Goal: Task Accomplishment & Management: Manage account settings

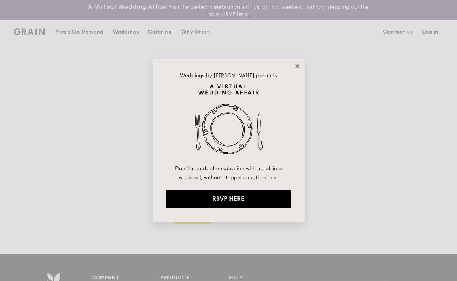
type input "chaleine@grain.com.sg"
click at [299, 64] on icon at bounding box center [298, 66] width 4 height 4
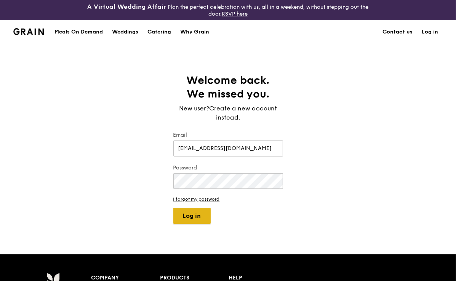
click at [205, 212] on button "Log in" at bounding box center [191, 216] width 37 height 16
select select "100"
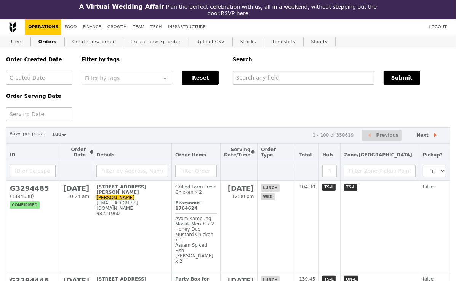
click at [247, 76] on input "text" at bounding box center [304, 78] width 142 height 14
paste input "selene.wong@aon.com"
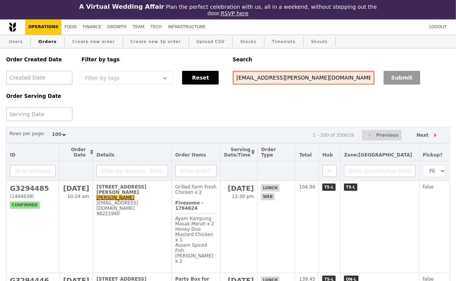
type input "selene.wong@aon.com"
click at [398, 80] on button "Submit" at bounding box center [401, 78] width 37 height 14
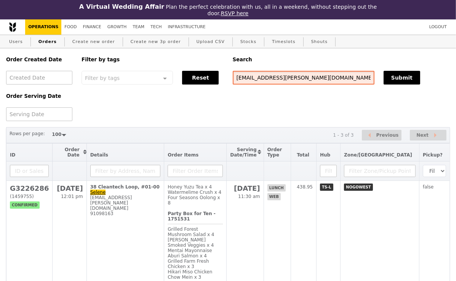
click at [311, 77] on input "selene.wong@aon.com" at bounding box center [304, 78] width 142 height 14
click at [408, 78] on button "Submit" at bounding box center [401, 78] width 37 height 14
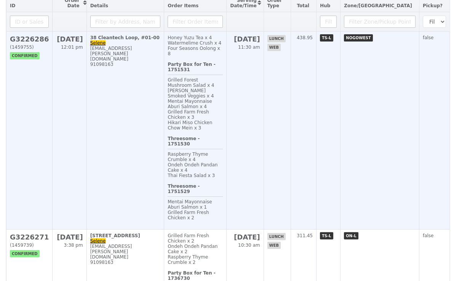
scroll to position [152, 0]
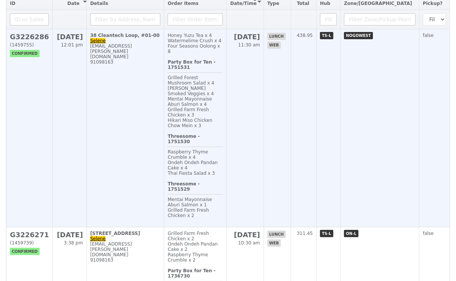
click at [154, 105] on td "38 Cleantech Loop, #01-00 Selene selene.wong@aon.com 91098163" at bounding box center [125, 128] width 78 height 198
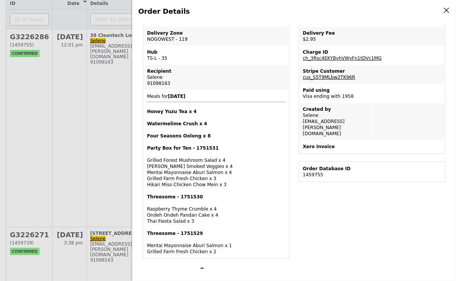
scroll to position [147, 0]
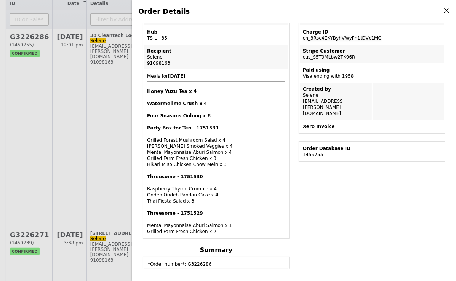
click at [354, 37] on link "ch_3Rsc4EKYByhVWyFn1tDVc1MG" at bounding box center [342, 37] width 79 height 5
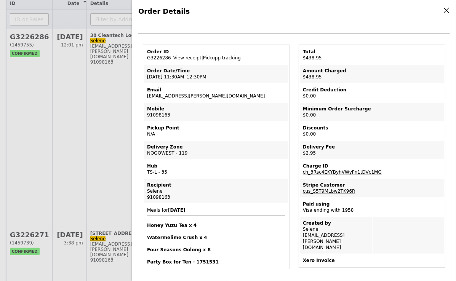
scroll to position [0, 0]
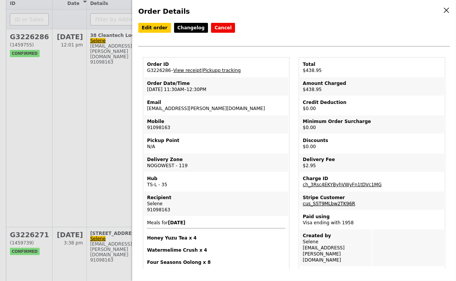
click at [331, 202] on link "cus_S5T9MLbw2TK96R" at bounding box center [329, 203] width 53 height 5
click at [104, 144] on div "Order Details Edit order Changelog Cancel Order ID G3226286 – View receipt | Pi…" at bounding box center [228, 140] width 456 height 281
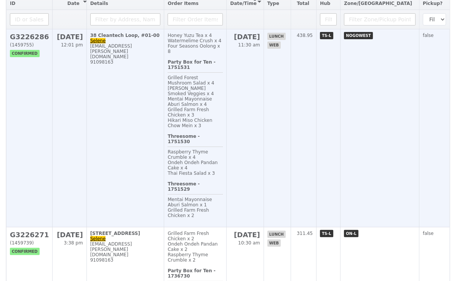
click at [145, 104] on td "38 Cleantech Loop, #01-00 Selene selene.wong@aon.com 91098163" at bounding box center [125, 128] width 78 height 198
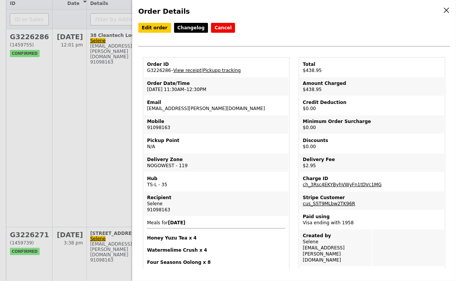
click at [161, 70] on td "Order ID G3226286 – View receipt | Pickupp tracking" at bounding box center [216, 67] width 144 height 18
copy td "G3226286"
click at [190, 69] on link "View receipt" at bounding box center [187, 70] width 28 height 5
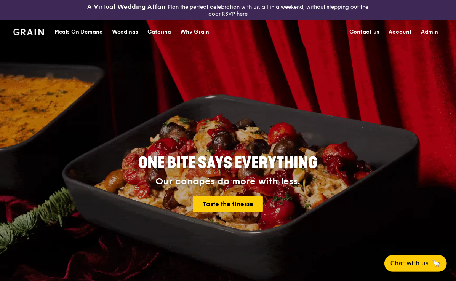
click at [165, 31] on div "Catering" at bounding box center [159, 32] width 24 height 23
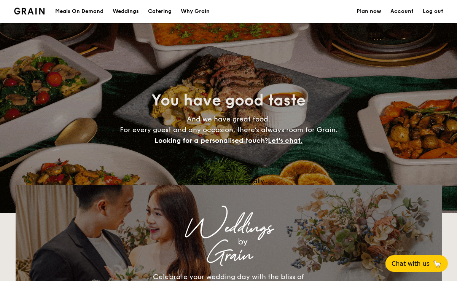
select select
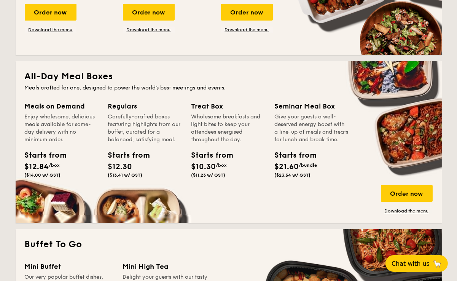
scroll to position [309, 0]
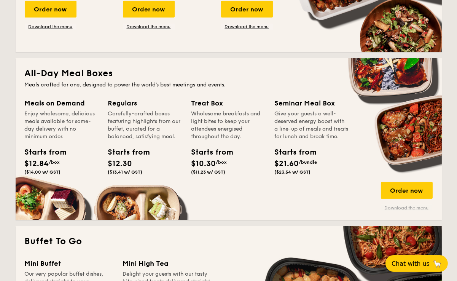
click at [410, 206] on link "Download the menu" at bounding box center [407, 208] width 52 height 6
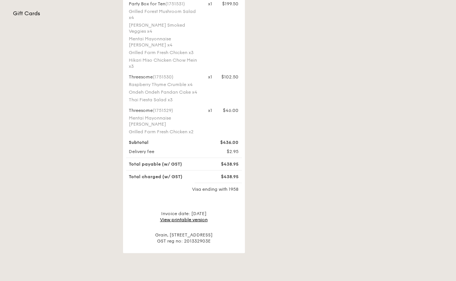
scroll to position [237, 0]
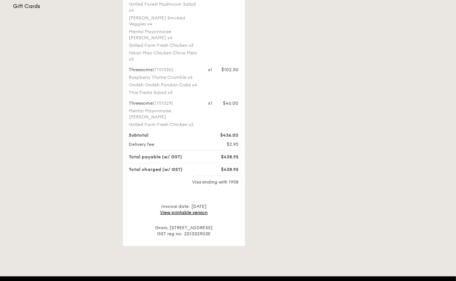
click at [176, 210] on link "View printable version" at bounding box center [184, 212] width 48 height 5
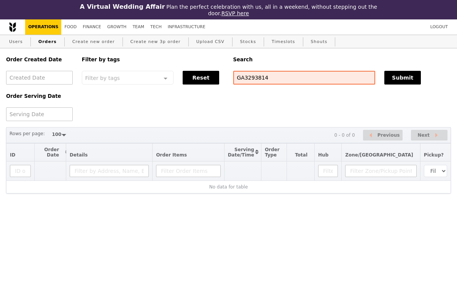
select select "100"
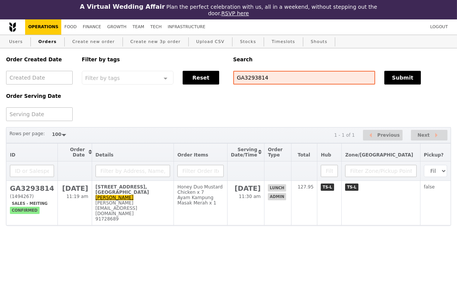
click at [171, 101] on div "Order Created Date Order Serving Date Filter by tags Filter by tags Meal_Plan W…" at bounding box center [229, 84] width 454 height 73
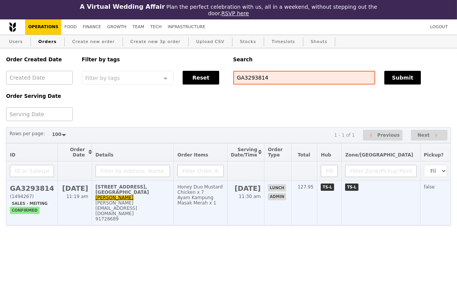
click at [166, 216] on div "91728689" at bounding box center [133, 218] width 75 height 5
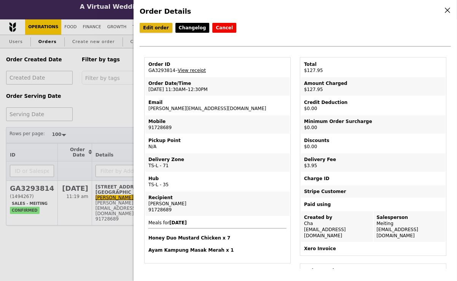
click at [155, 27] on link "Edit order" at bounding box center [156, 28] width 33 height 10
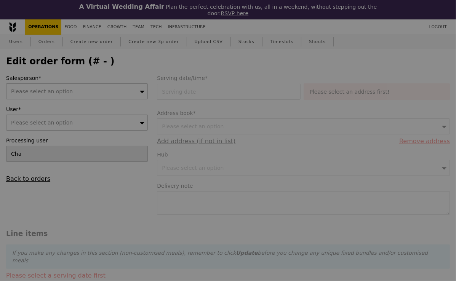
type input "[DATE]"
type textarea "Please deliver between 12:00PM to 12:30PM. Not too early, please."
type input "124.00"
type input "3.62"
type input "3.95"
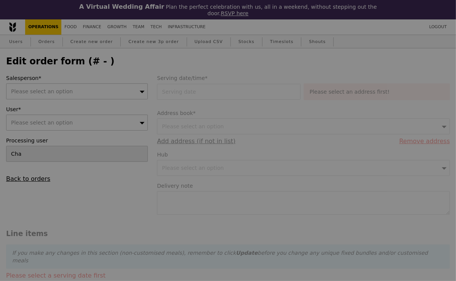
type input "127.95"
type input "Loading..."
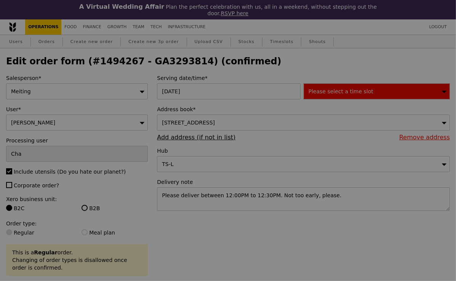
type input "41"
type input "79"
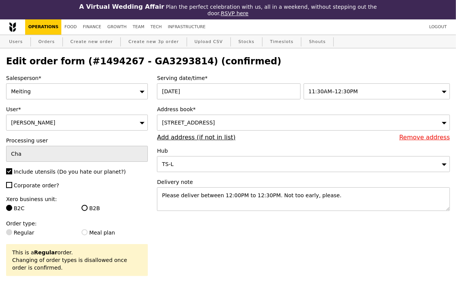
type input "Update"
click at [179, 194] on textarea "Please deliver between 12:00PM to 12:30PM. Not too early, please." at bounding box center [303, 199] width 293 height 24
paste textarea "Jacqueline Chan 9667 7076"
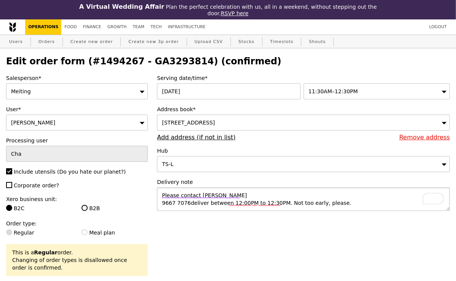
click at [161, 201] on textarea "Please contact Jacqueline Chan 9667 7076deliver between 12:00PM to 12:30PM. Not…" at bounding box center [303, 199] width 293 height 24
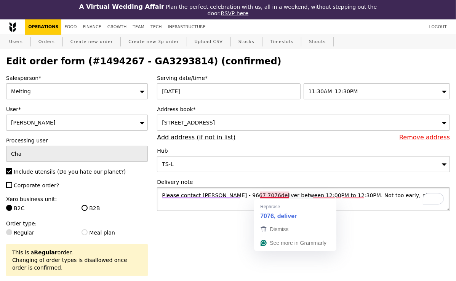
click at [273, 193] on textarea "Please contact Jacqueline Chan - 9667 7076deliver between 12:00PM to 12:30PM. N…" at bounding box center [303, 199] width 293 height 24
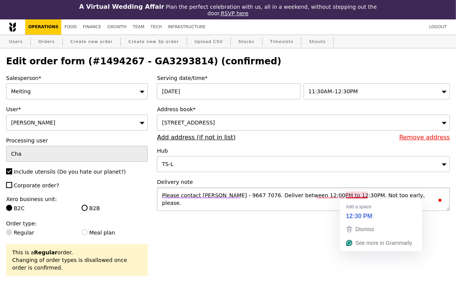
click at [359, 194] on textarea "Please contact Jacqueline Chan - 9667 7076. Deliver between 12:00PM to 12:30PM.…" at bounding box center [303, 199] width 293 height 24
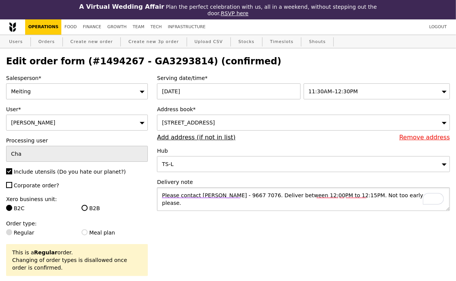
drag, startPoint x: 422, startPoint y: 194, endPoint x: 403, endPoint y: 195, distance: 19.0
click at [403, 195] on textarea "Please contact Jacqueline Chan - 9667 7076. Deliver between 12:00PM to 12:15PM.…" at bounding box center [303, 199] width 293 height 24
drag, startPoint x: 406, startPoint y: 196, endPoint x: 387, endPoint y: 196, distance: 19.0
click at [387, 196] on textarea "Please contact Jacqueline Chan - 9667 7076. Deliver between 12:00PM to 12:15PM.…" at bounding box center [303, 199] width 293 height 24
click at [404, 197] on textarea "Please contact Jacqueline Chan - 9667 7076. Deliver between 12:00PM to 12:15PM.…" at bounding box center [303, 199] width 293 height 24
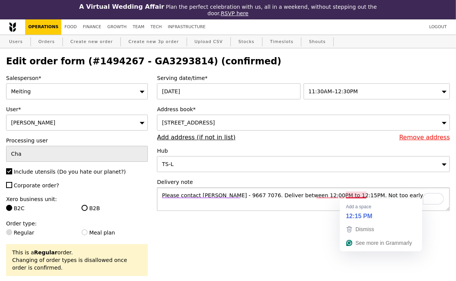
click at [368, 196] on textarea "Please contact Jacqueline Chan - 9667 7076. Deliver between 12:00PM to 12:15PM.…" at bounding box center [303, 199] width 293 height 24
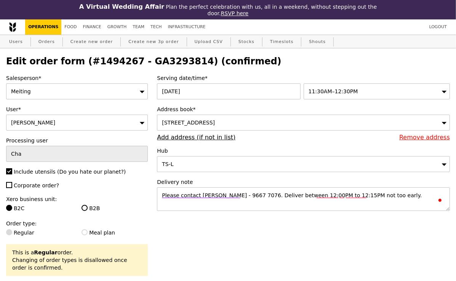
drag, startPoint x: 406, startPoint y: 195, endPoint x: 143, endPoint y: 195, distance: 263.1
click at [334, 205] on textarea "Please contact Jacqueline Chan - 9667 7076. Deliver between 12:00PM to 12:15PM,…" at bounding box center [303, 199] width 293 height 24
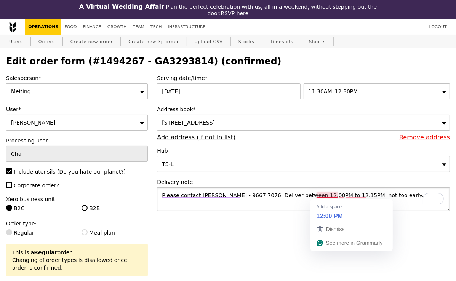
click at [329, 195] on textarea "Please contact Jacqueline Chan - 9667 7076. Deliver between 12:00PM to 12:15PM,…" at bounding box center [303, 199] width 293 height 24
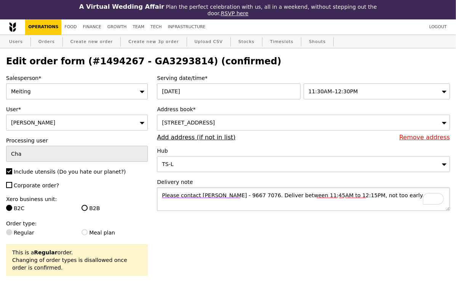
type textarea "Please contact Jacqueline Chan - 9667 7076. Deliver between 11:45AM to 12:15PM,…"
drag, startPoint x: 276, startPoint y: 195, endPoint x: 406, endPoint y: 198, distance: 129.5
click at [406, 198] on textarea "Please contact Jacqueline Chan - 9667 7076. Deliver between 11:45AM to 12:15PM,…" at bounding box center [303, 199] width 293 height 24
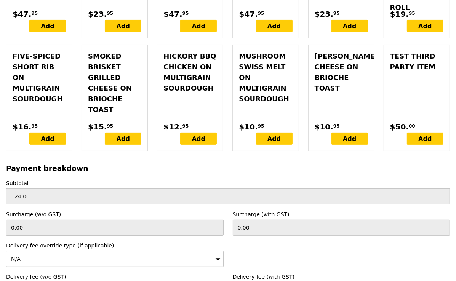
scroll to position [2392, 0]
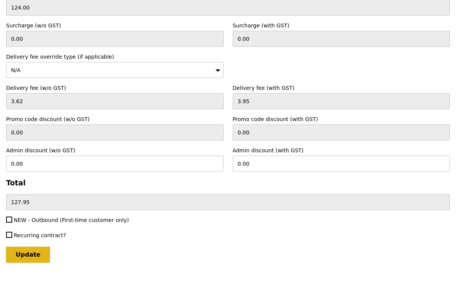
click at [30, 247] on input "Update" at bounding box center [28, 255] width 44 height 16
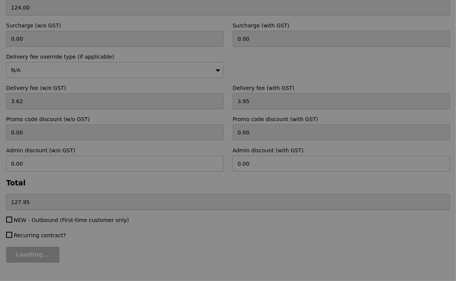
type input "Update"
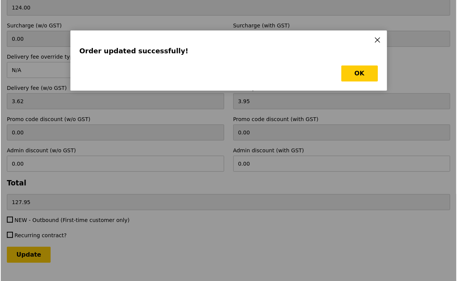
scroll to position [0, 0]
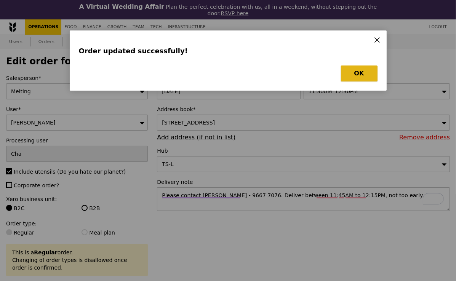
click at [358, 72] on button "OK" at bounding box center [359, 74] width 37 height 16
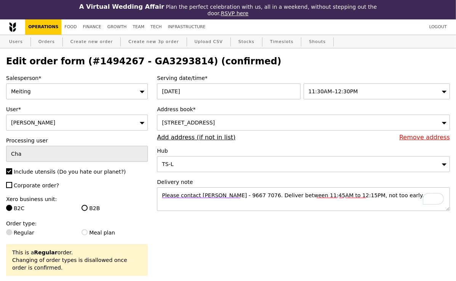
click at [166, 66] on h2 "Edit order form (#1494267 - GA3293814) (confirmed)" at bounding box center [228, 61] width 444 height 11
copy h2 "GA3293814"
click at [48, 39] on link "Orders" at bounding box center [46, 42] width 22 height 14
select select "100"
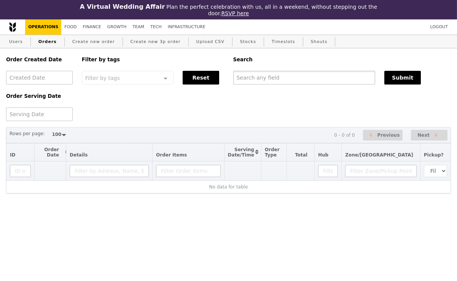
click at [261, 83] on input "text" at bounding box center [304, 78] width 142 height 14
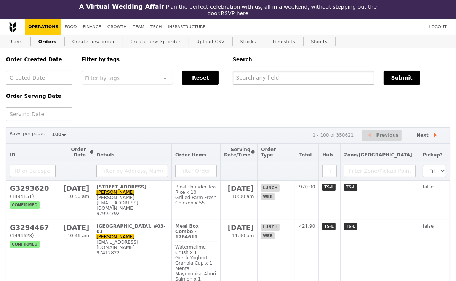
paste input "GA3293814"
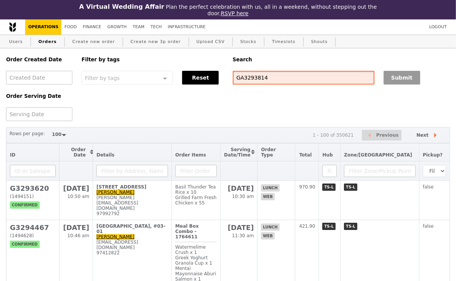
type input "GA3293814"
click at [390, 75] on button "Submit" at bounding box center [401, 78] width 37 height 14
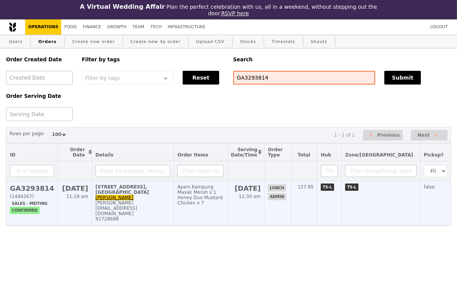
click at [149, 200] on td "319 Joo Chiat Place, #05-03, Parkway East Medical Centre Andy andy@eagleeyecent…" at bounding box center [133, 203] width 82 height 45
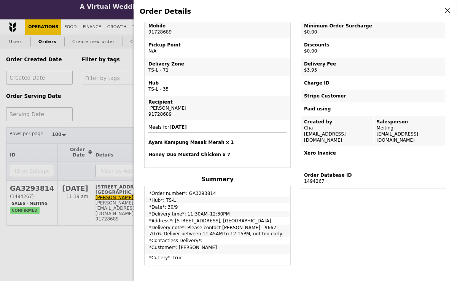
scroll to position [178, 0]
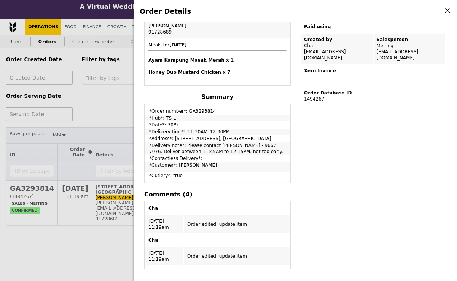
click at [112, 88] on div "Order Details Edit order Changelog Cancel Order ID GA3293814 – View receipt Ord…" at bounding box center [228, 140] width 457 height 281
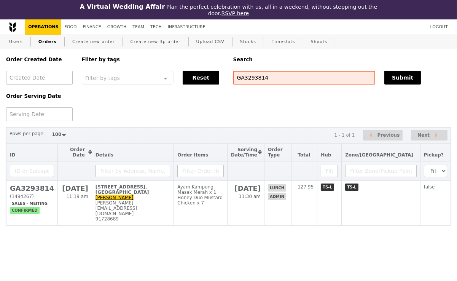
scroll to position [209, 0]
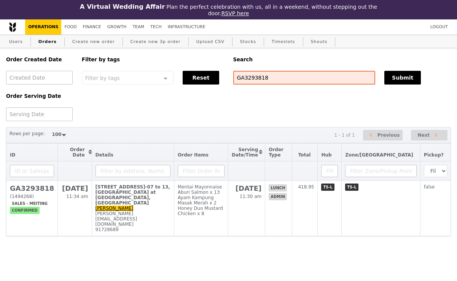
select select "100"
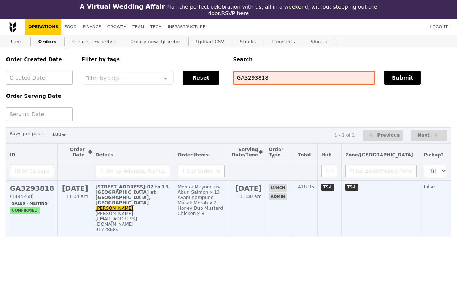
click at [225, 205] on div "Ayam Kampung Masak Merah x 2" at bounding box center [201, 200] width 47 height 11
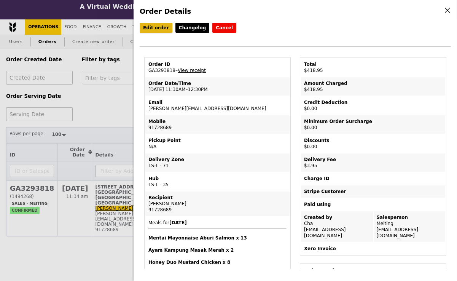
click at [154, 28] on link "Edit order" at bounding box center [156, 28] width 33 height 10
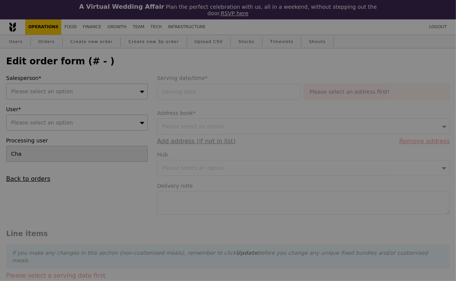
type input "08 Oct 2025"
type textarea "Please deliver between 12:00PM to 12:30PM. Not too early."
type input "Loading..."
type input "415.00"
type input "3.62"
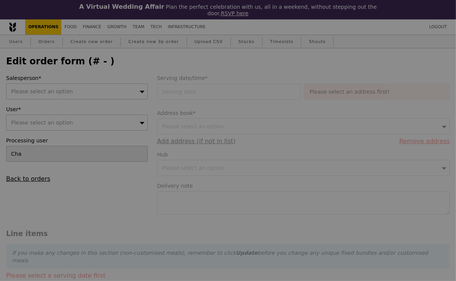
type input "3.95"
type input "418.95"
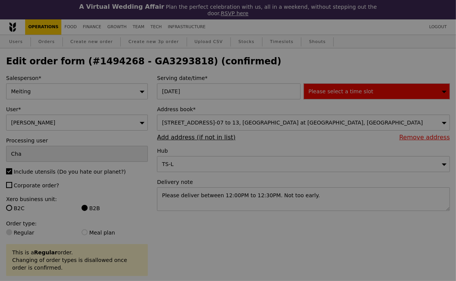
type input "487"
type input "498"
type input "491"
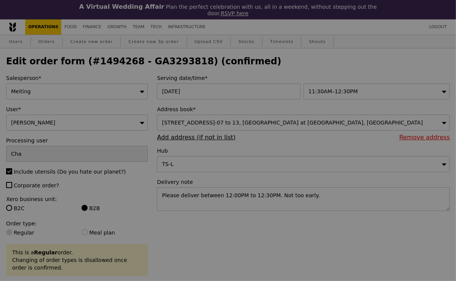
type input "Update"
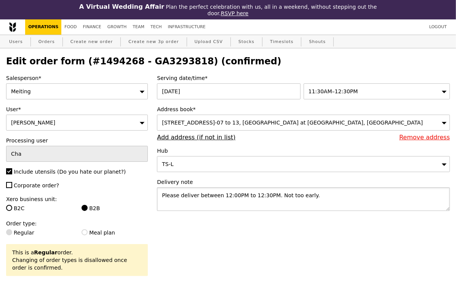
click at [238, 211] on textarea "Please deliver between 12:00PM to 12:30PM. Not too early." at bounding box center [303, 199] width 293 height 24
paste textarea "contact Trina Tan - 9227 5830. Deliver between 11:45AM to 12:15PM, n"
type textarea "Please contact Trina Tan - 9227 5830. Deliver between 11:45AM to 12:15PM, not t…"
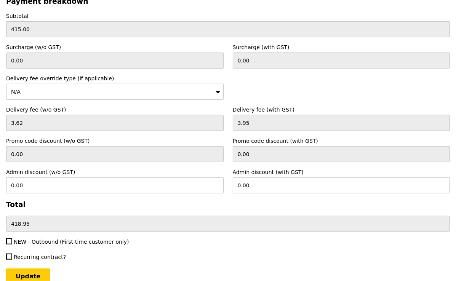
scroll to position [2422, 0]
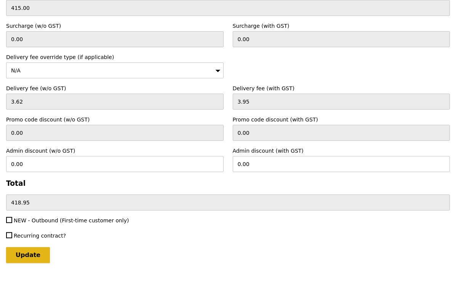
click at [40, 247] on input "Update" at bounding box center [28, 255] width 44 height 16
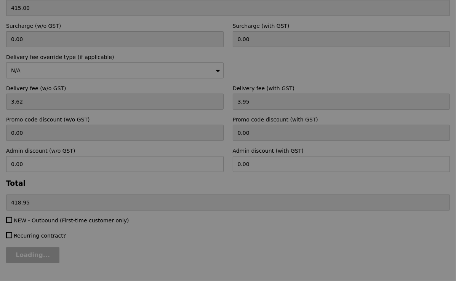
type input "Update"
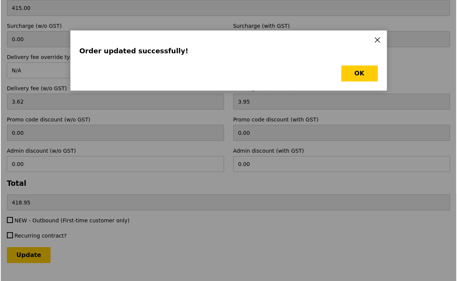
scroll to position [0, 0]
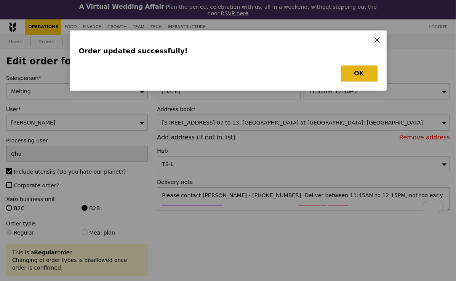
click at [359, 71] on button "OK" at bounding box center [359, 74] width 37 height 16
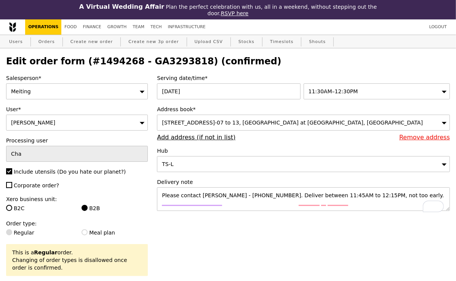
click at [158, 65] on h2 "Edit order form (#1494268 - GA3293818) (confirmed)" at bounding box center [228, 61] width 444 height 11
copy h2 "GA3293818"
click at [51, 43] on link "Orders" at bounding box center [46, 42] width 22 height 14
select select "100"
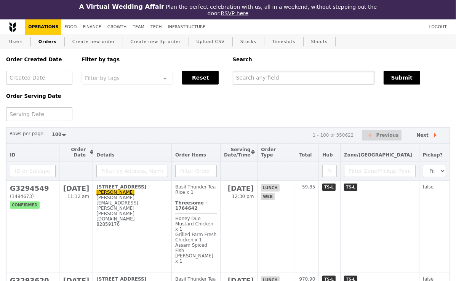
click at [272, 83] on input "text" at bounding box center [304, 78] width 142 height 14
paste input "GA3293818"
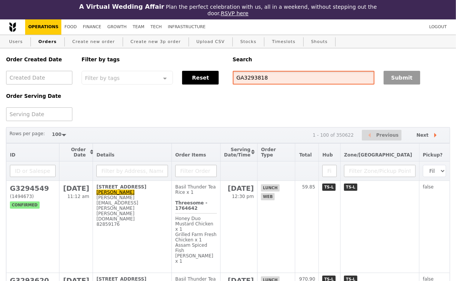
type input "GA3293818"
click at [399, 81] on button "Submit" at bounding box center [401, 78] width 37 height 14
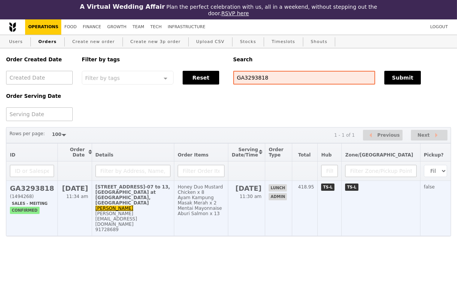
click at [225, 196] on div "Ayam Kampung Masak Merah x 2" at bounding box center [201, 200] width 47 height 11
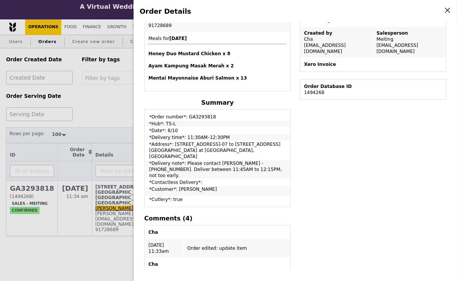
scroll to position [58, 0]
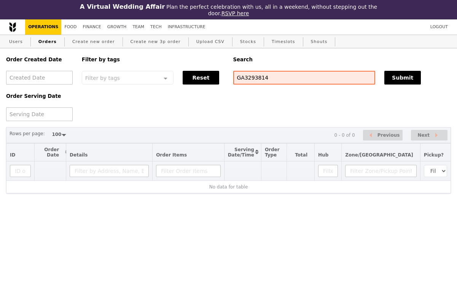
select select "100"
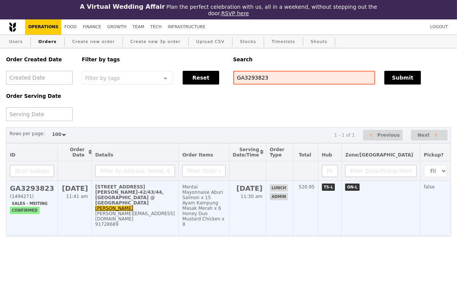
click at [216, 201] on div "Ayam Kampung Masak Merah x 6" at bounding box center [203, 205] width 43 height 11
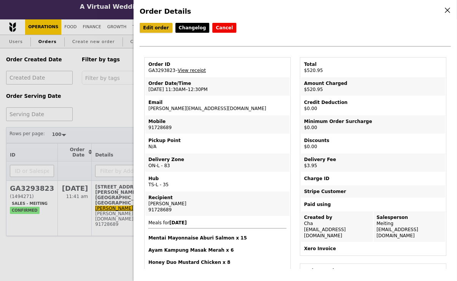
click at [155, 28] on link "Edit order" at bounding box center [156, 28] width 33 height 10
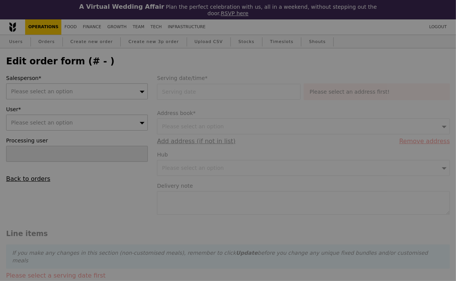
type input "Cha"
type input "10 Oct 2025"
type textarea "Please deliver between 12:00 PM to 12:30 PM. Not too early."
type input "517.00"
type input "3.62"
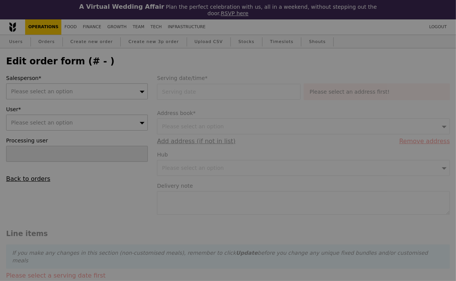
type input "3.95"
type input "520.95"
type input "Loading..."
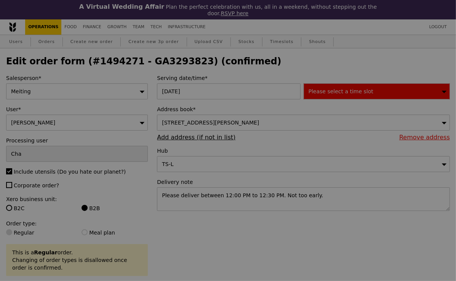
type input "482"
type input "494"
type input "491"
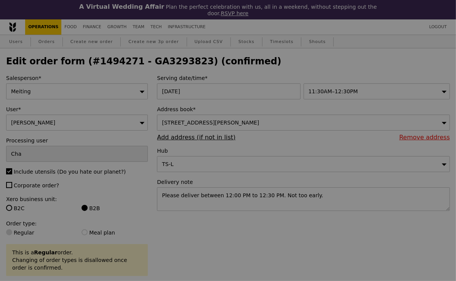
type input "Update"
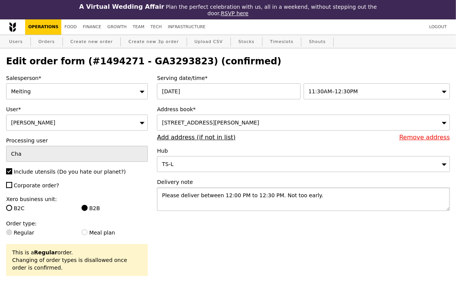
click at [301, 198] on textarea "Please deliver between 12:00 PM to 12:30 PM. Not too early." at bounding box center [303, 199] width 293 height 24
paste textarea "contact Jaslynn Lee - 9069 6714. Deliver between 11:45AM to 12:15PM, not too ea…"
type textarea "Please contact Jaslynn Lee - 9069 6714. Deliver between 11:45AM to 12:15PM, not…"
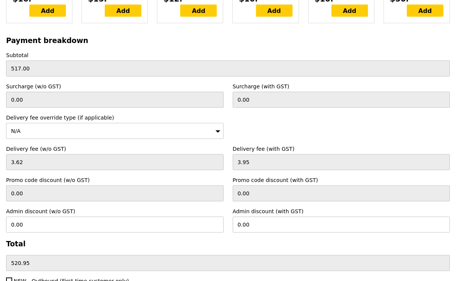
scroll to position [2422, 0]
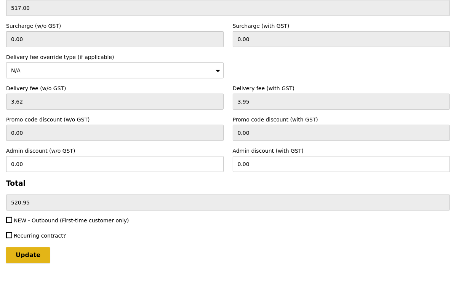
click at [35, 247] on input "Update" at bounding box center [28, 255] width 44 height 16
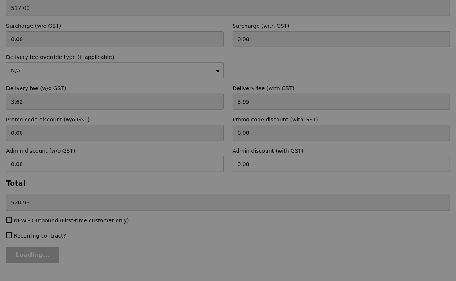
type input "Update"
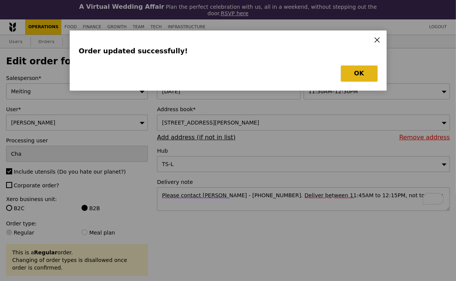
click at [352, 71] on button "OK" at bounding box center [359, 74] width 37 height 16
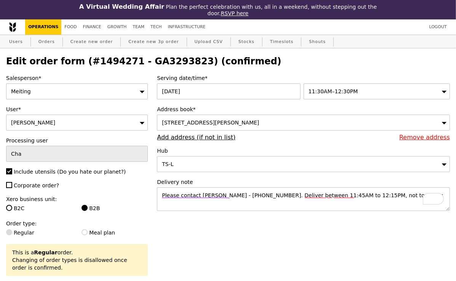
click at [163, 59] on h2 "Edit order form (#1494271 - GA3293823) (confirmed)" at bounding box center [228, 61] width 444 height 11
copy h2 "GA3293823"
click at [48, 43] on link "Orders" at bounding box center [46, 42] width 22 height 14
select select "100"
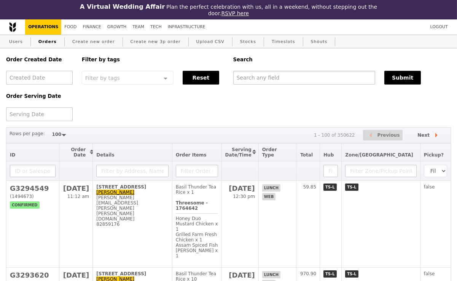
click at [263, 80] on input "text" at bounding box center [304, 78] width 142 height 14
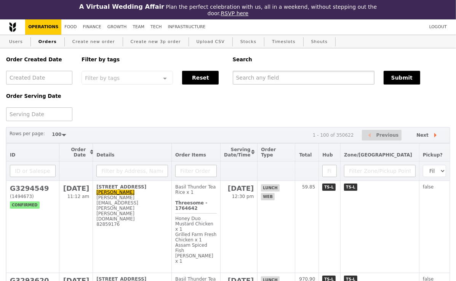
paste input "GA3293823"
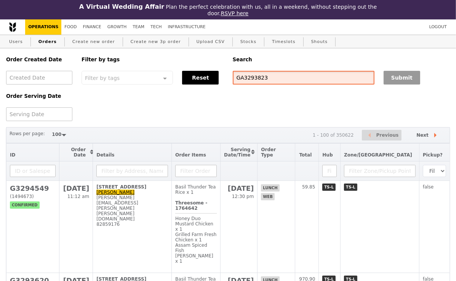
type input "GA3293823"
click at [396, 79] on button "Submit" at bounding box center [401, 78] width 37 height 14
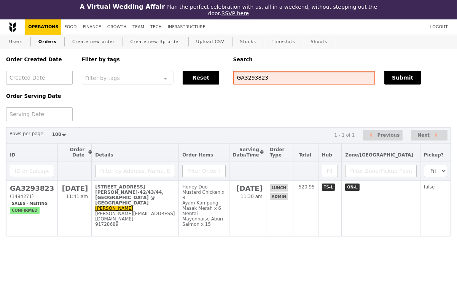
click at [254, 77] on input "GA3293823" at bounding box center [304, 78] width 142 height 14
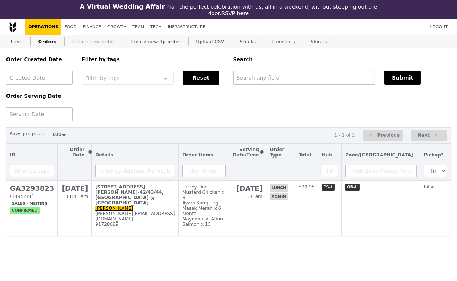
click at [98, 43] on link "Create new order" at bounding box center [93, 42] width 49 height 14
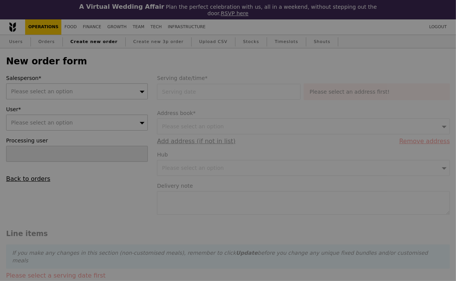
type input "Confirm"
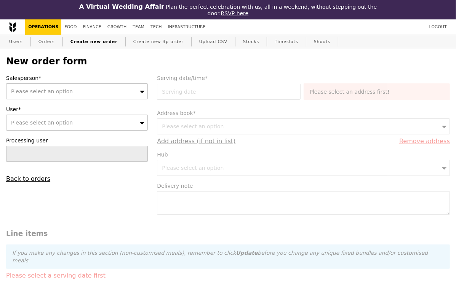
click at [73, 121] on div "Please select an option" at bounding box center [77, 123] width 142 height 16
type input "[PERSON_NAME][EMAIL_ADDRESS][DOMAIN_NAME]"
type input "Confirm"
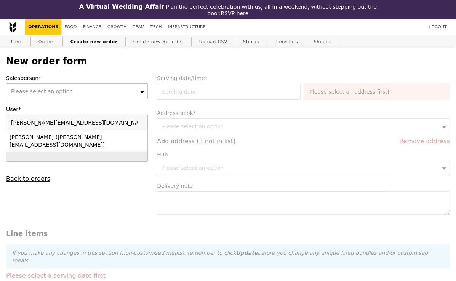
type input "[PERSON_NAME][EMAIL_ADDRESS][DOMAIN_NAME]"
click at [71, 137] on div "Andy (andy@eagleeyecentre.com.sg)" at bounding box center [60, 140] width 101 height 15
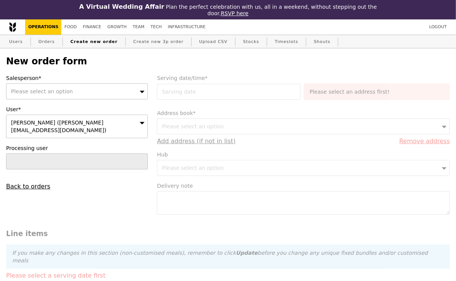
click at [70, 92] on div "Please select an option" at bounding box center [77, 91] width 142 height 16
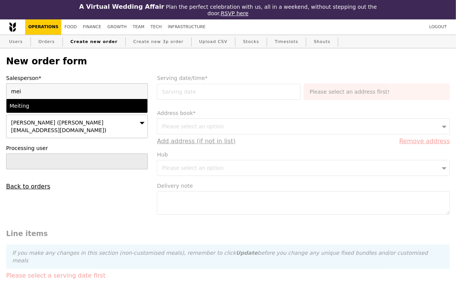
type input "mei"
click at [70, 108] on div "Meiting" at bounding box center [60, 106] width 101 height 8
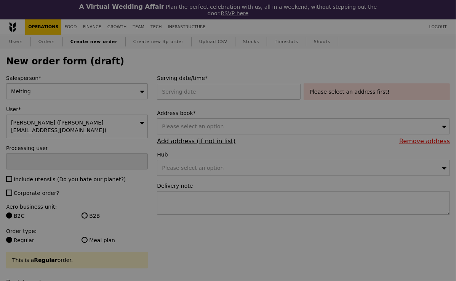
type input "Confirm"
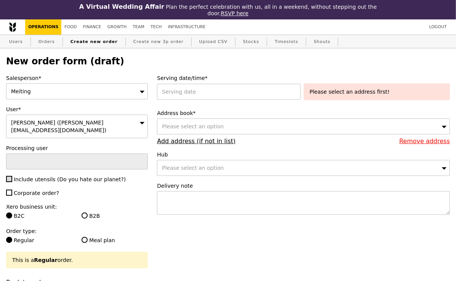
click at [10, 176] on input "Include utensils (Do you hate our planet?)" at bounding box center [9, 179] width 6 height 6
checkbox input "true"
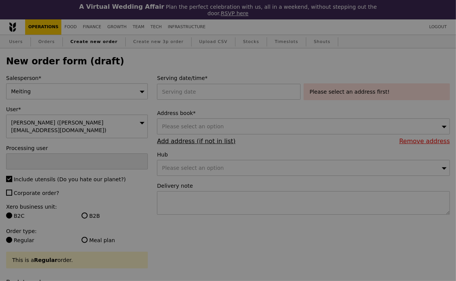
type input "Confirm"
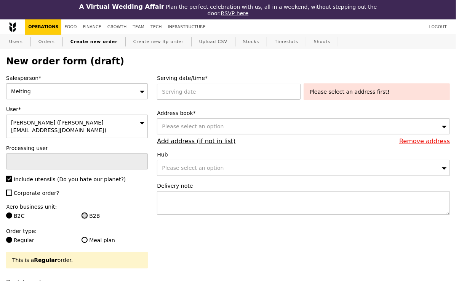
click at [86, 212] on input "B2B" at bounding box center [84, 215] width 6 height 6
radio input "true"
type input "Loading..."
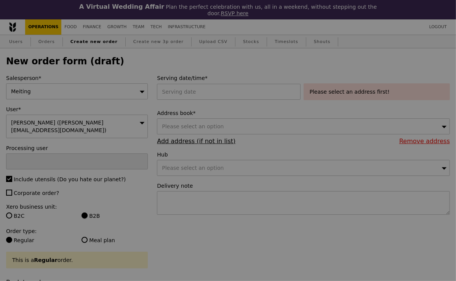
type input "13.26"
type input "14.45"
type input "Confirm"
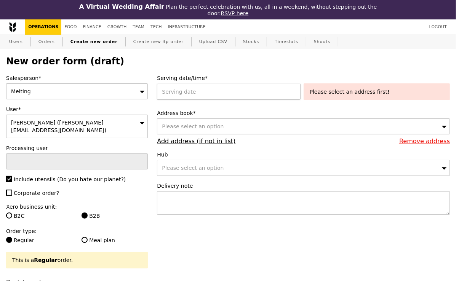
click at [208, 94] on div at bounding box center [230, 92] width 146 height 16
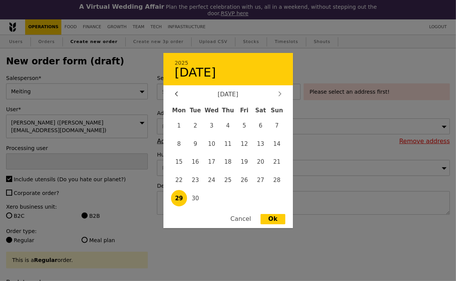
click at [280, 93] on icon at bounding box center [279, 93] width 3 height 5
click at [211, 126] on span "1" at bounding box center [211, 125] width 16 height 16
type input "01 Oct 2025"
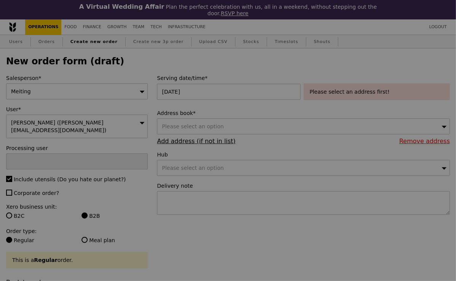
type input "Confirm"
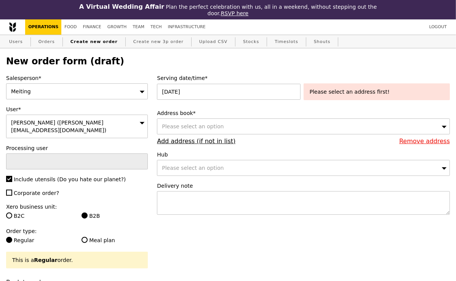
click at [214, 123] on span "Please select an option" at bounding box center [193, 126] width 62 height 6
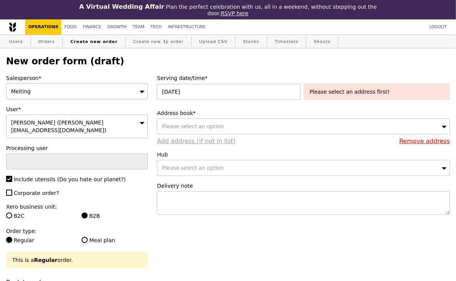
click at [183, 142] on link "Add address (if not in list)" at bounding box center [196, 140] width 78 height 7
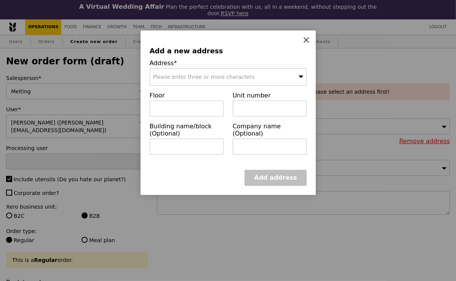
click at [193, 75] on span "Please enter three or more characters" at bounding box center [204, 77] width 102 height 6
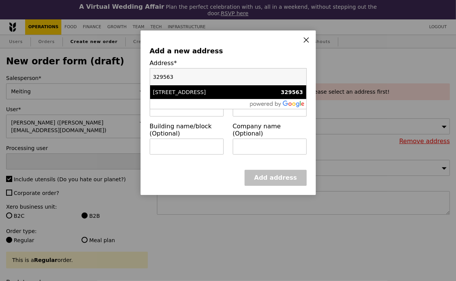
type input "329563"
click at [185, 93] on div "38 Irrawaddy Road" at bounding box center [209, 92] width 113 height 8
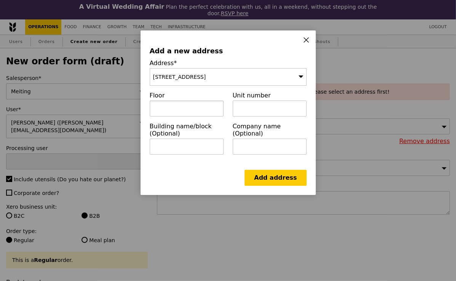
click at [188, 109] on input "text" at bounding box center [187, 109] width 74 height 16
paste input "Novena Specialist Centre, #08-22/23/24"
drag, startPoint x: 188, startPoint y: 108, endPoint x: 132, endPoint y: 107, distance: 55.6
click at [132, 107] on div "Add a new address Address* 38 Irrawaddy Road Floor Novena Specialist Centre, #0…" at bounding box center [228, 140] width 456 height 281
type input "08-22/23/24"
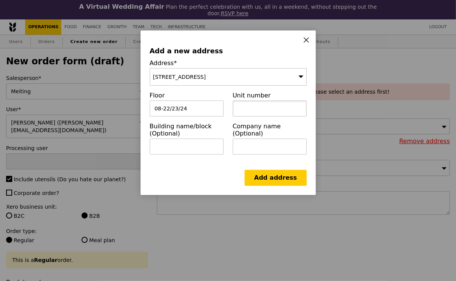
click at [257, 109] on input "text" at bounding box center [270, 109] width 74 height 16
paste input "Novena Specialist Centre, #"
type input "Novena Specialist Centre"
drag, startPoint x: 194, startPoint y: 109, endPoint x: 164, endPoint y: 108, distance: 30.1
click at [164, 108] on input "08-22/23/24" at bounding box center [187, 109] width 74 height 16
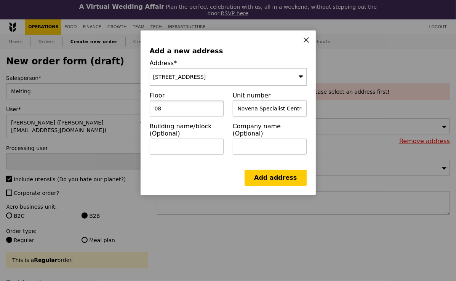
type input "08"
click at [236, 108] on input "Novena Specialist Centre" at bounding box center [270, 109] width 74 height 16
paste input "22/23/24"
type input "22/23/24, Novena Specialist Centre"
click at [277, 177] on link "Add address" at bounding box center [275, 178] width 62 height 16
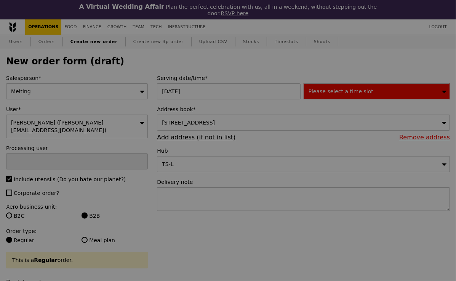
type input "Confirm"
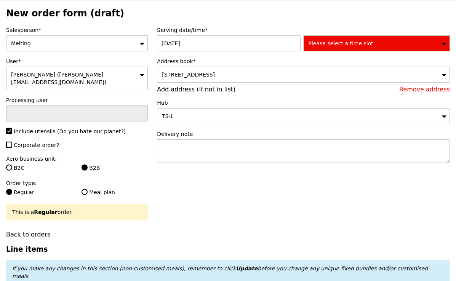
scroll to position [49, 0]
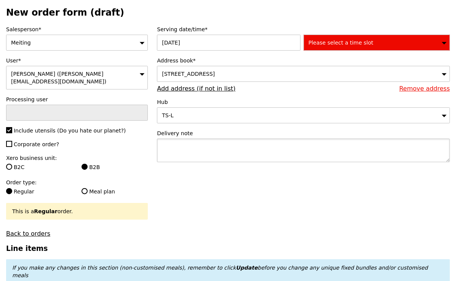
click at [236, 156] on textarea at bounding box center [303, 151] width 293 height 24
paste textarea "Please contact Choo Xiu Xiang - 8692 3239. Deliver between 11:45AM to 12:15PM, …"
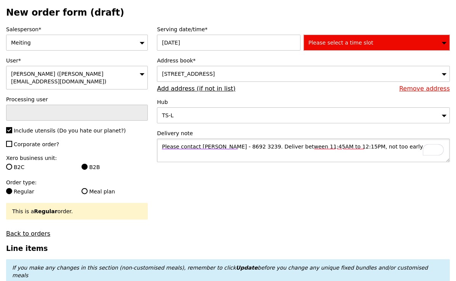
type textarea "Please contact Choo Xiu Xiang - 8692 3239. Deliver between 11:45AM to 12:15PM, …"
type input "Confirm"
click at [352, 42] on span "Please select a time slot" at bounding box center [340, 43] width 65 height 6
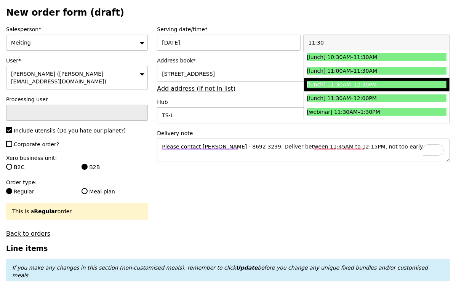
type input "11:30"
click at [361, 83] on div "[lunch] 11:30AM–12:30PM" at bounding box center [359, 85] width 105 height 8
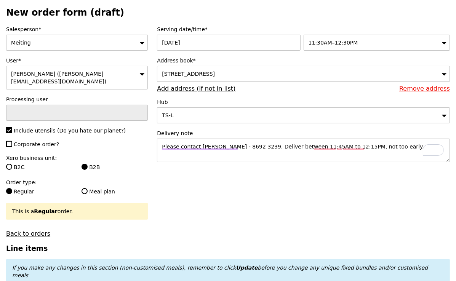
type input "Confirm"
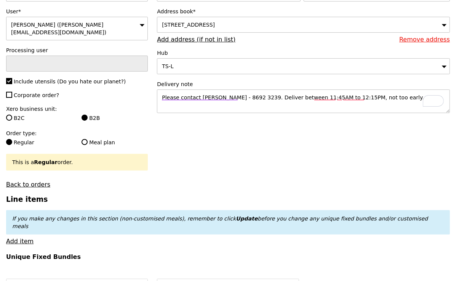
scroll to position [99, 0]
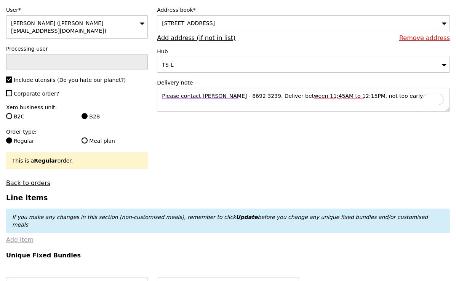
click at [22, 236] on link "Add item" at bounding box center [19, 239] width 27 height 7
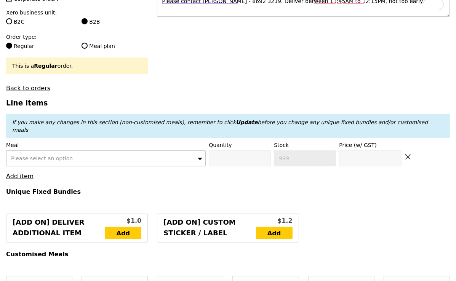
scroll to position [196, 0]
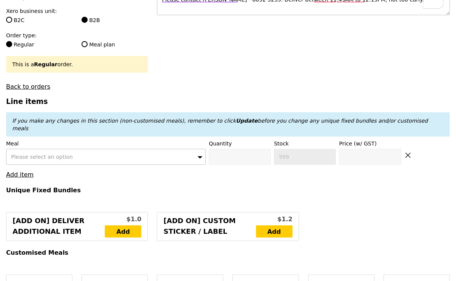
click at [146, 149] on div "Please select an option" at bounding box center [106, 157] width 200 height 16
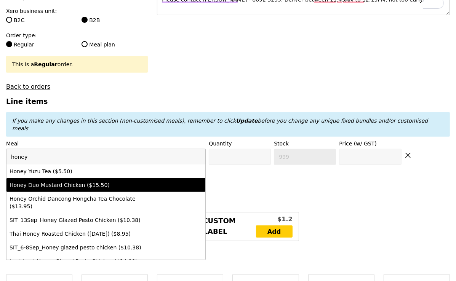
type input "honey"
click at [139, 178] on li "Honey Duo Mustard Chicken ($15.50)" at bounding box center [105, 185] width 199 height 14
type input "Confirm anyway"
type input "0"
type input "478"
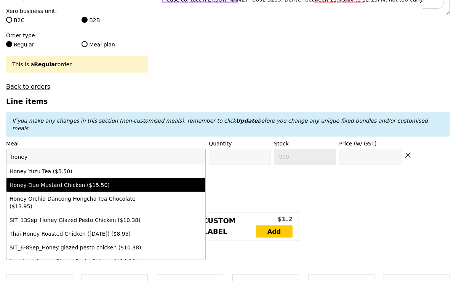
type input "15.5"
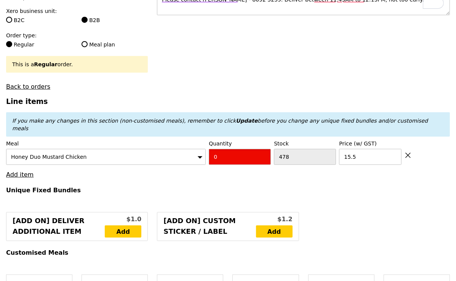
click at [235, 149] on input "0" at bounding box center [240, 157] width 62 height 16
type input "Confirm"
type input "8"
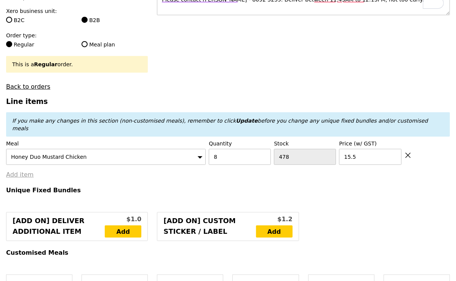
type input "Loading..."
click at [26, 171] on link "Add item" at bounding box center [19, 174] width 27 height 7
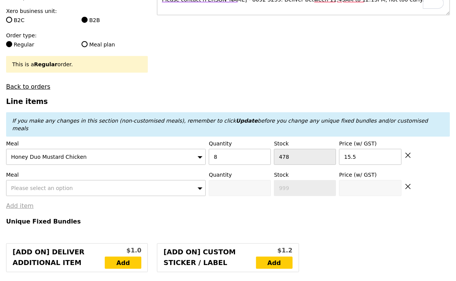
type input "124.00"
type input "3.62"
type input "3.95"
type input "127.95"
type input "Confirm"
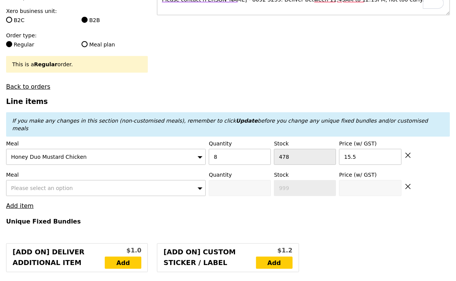
click at [58, 185] on span "Please select an option" at bounding box center [42, 188] width 62 height 6
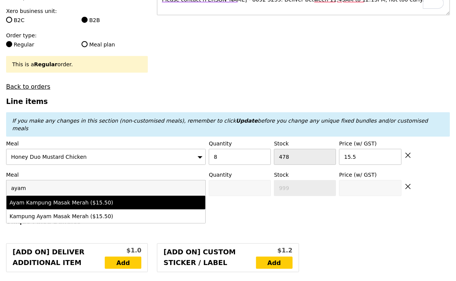
type input "ayam"
click at [59, 199] on div "Ayam Kampung Masak Merah ($15.50)" at bounding box center [82, 203] width 145 height 8
type input "Confirm anyway"
type input "0"
type input "488"
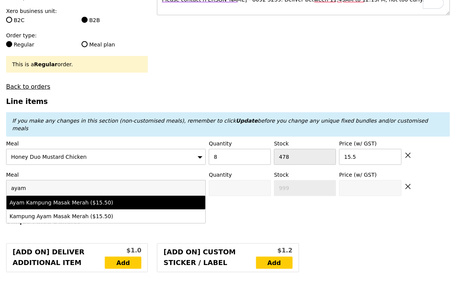
type input "15.5"
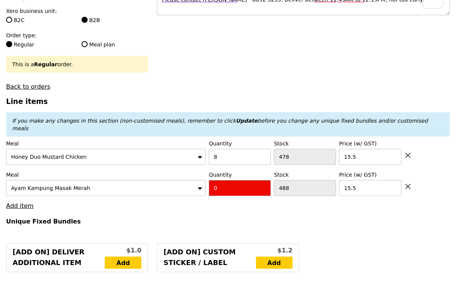
click at [220, 180] on input "0" at bounding box center [240, 188] width 62 height 16
type input "Confirm"
type input "6"
click at [172, 218] on h4 "Unique Fixed Bundles" at bounding box center [228, 221] width 444 height 7
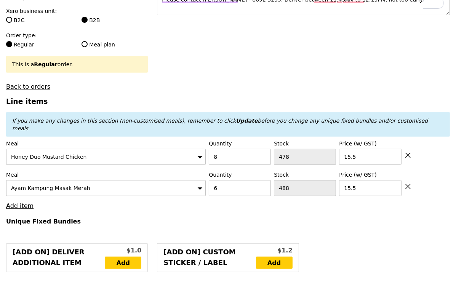
type input "Loading..."
type input "217.00"
type input "220.95"
type input "Confirm"
click at [26, 202] on link "Add item" at bounding box center [19, 205] width 27 height 7
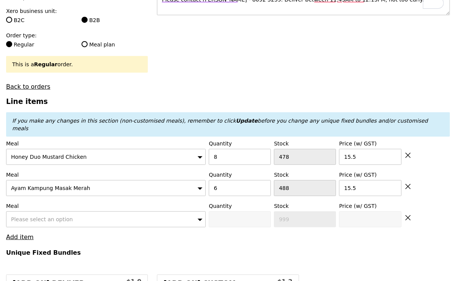
click at [47, 216] on span "Please select an option" at bounding box center [42, 219] width 62 height 6
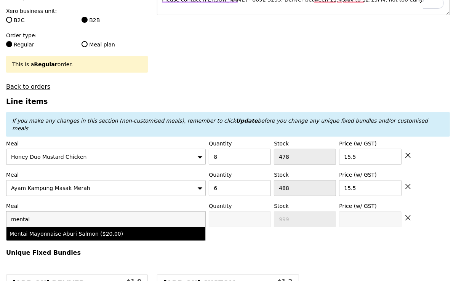
type input "mentai"
click at [48, 230] on div "Mentai Mayonnaise Aburi Salmon ($20.00)" at bounding box center [82, 234] width 145 height 8
type input "Confirm anyway"
type input "0"
type input "477"
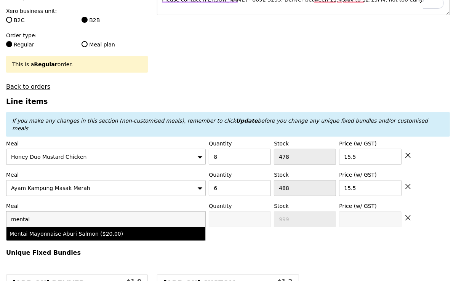
type input "20.0"
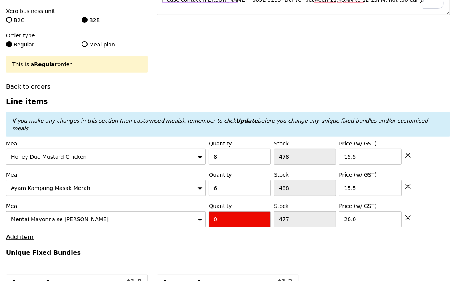
click at [215, 211] on input "0" at bounding box center [240, 219] width 62 height 16
type input "Confirm"
type input "15"
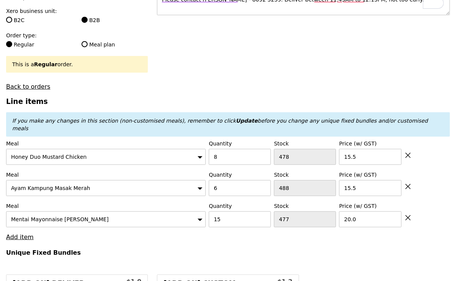
type input "Loading..."
type input "517.00"
type input "520.95"
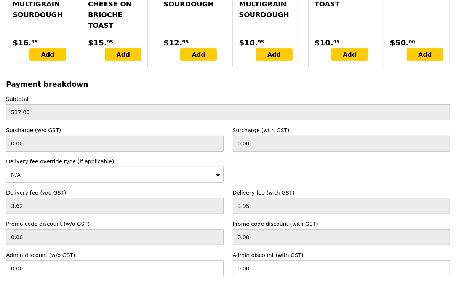
scroll to position [2407, 0]
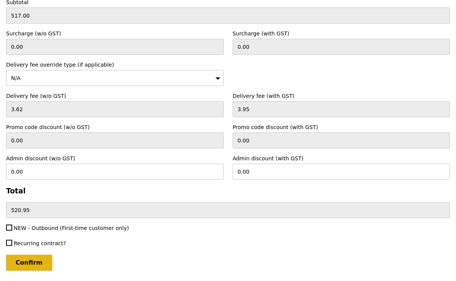
click at [36, 255] on input "Confirm" at bounding box center [29, 263] width 46 height 16
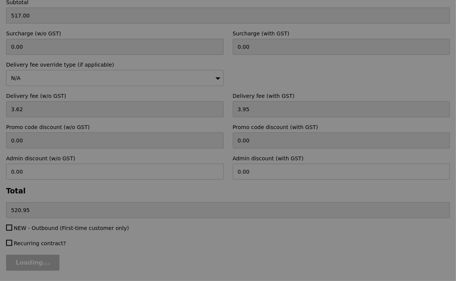
type input "Loading..."
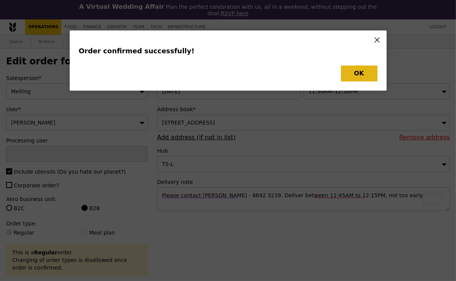
type input "Cha"
type input "Loading..."
type input "15"
type input "477"
type input "20.00"
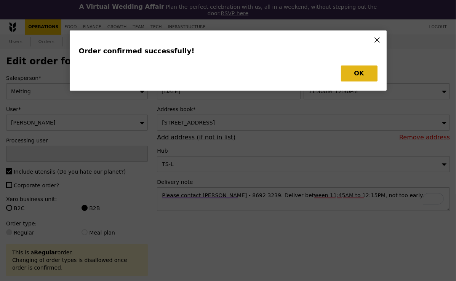
type input "15.50"
type input "8"
type input "478"
type input "15.50"
click at [367, 71] on button "OK" at bounding box center [359, 74] width 37 height 16
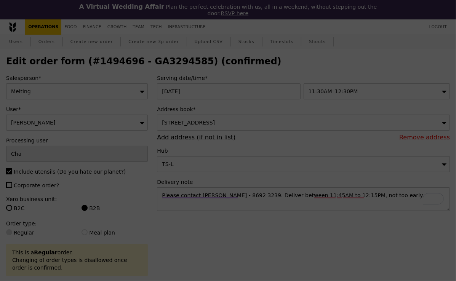
type input "462"
type input "482"
type input "470"
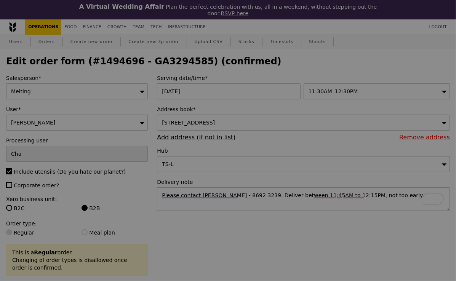
type input "Update"
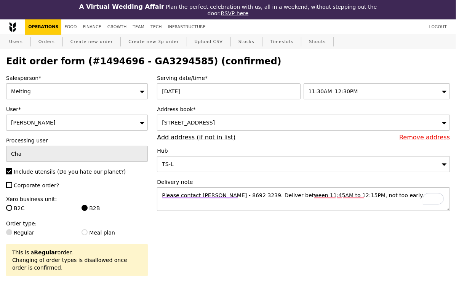
click at [171, 61] on h2 "Edit order form (#1494696 - GA3294585) (confirmed)" at bounding box center [228, 61] width 444 height 11
copy h2 "GA3294585"
click at [50, 40] on link "Orders" at bounding box center [46, 42] width 22 height 14
select select "100"
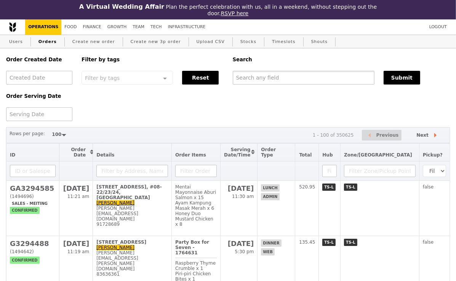
click at [265, 77] on input "text" at bounding box center [304, 78] width 142 height 14
paste input "GA3294585"
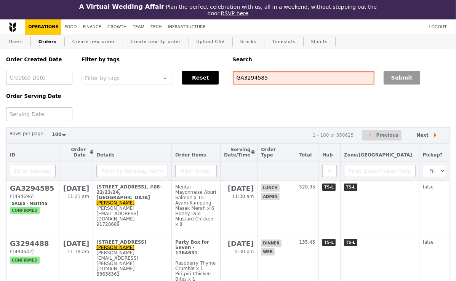
type input "GA3294585"
click at [408, 82] on button "Submit" at bounding box center [401, 78] width 37 height 14
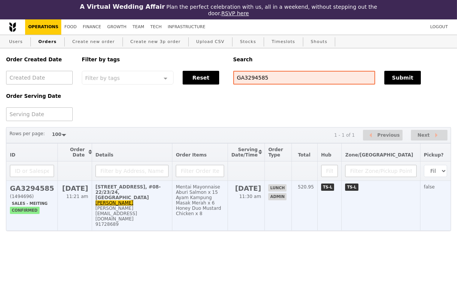
click at [161, 206] on div "andy@eagleeyecentre.com.sg" at bounding box center [132, 214] width 73 height 16
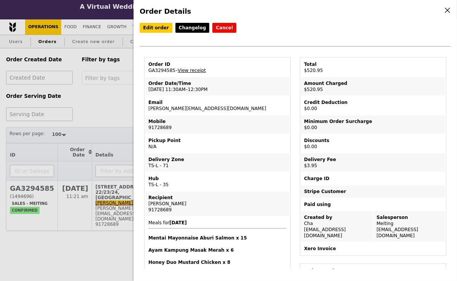
click at [233, 124] on td "Mobile 91728689" at bounding box center [217, 124] width 144 height 18
drag, startPoint x: 219, startPoint y: 106, endPoint x: 147, endPoint y: 108, distance: 72.8
click at [147, 108] on td "Email andy@eagleeyecentre.com.sg" at bounding box center [217, 105] width 144 height 18
copy td "andy@eagleeyecentre.com.sg"
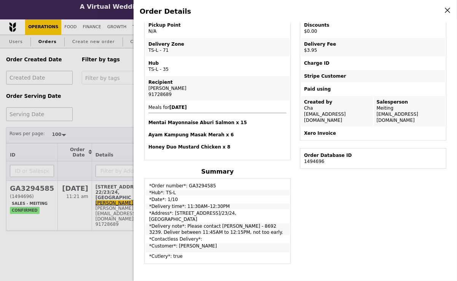
scroll to position [115, 0]
click at [105, 102] on div "Order Details Edit order Changelog Cancel Order ID GA3294585 – View receipt Ord…" at bounding box center [228, 140] width 457 height 281
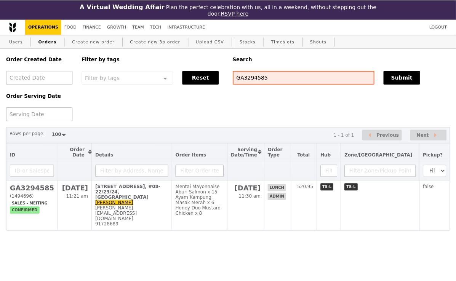
scroll to position [146, 0]
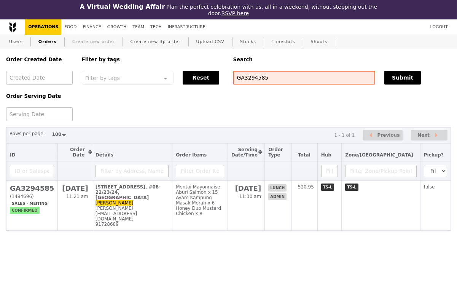
click at [93, 42] on link "Create new order" at bounding box center [93, 42] width 49 height 14
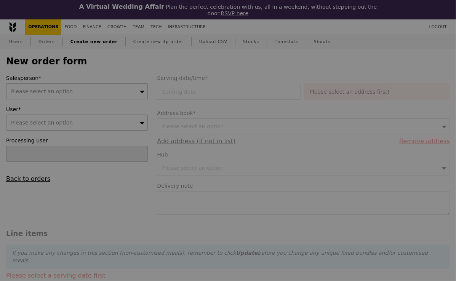
type input "Confirm"
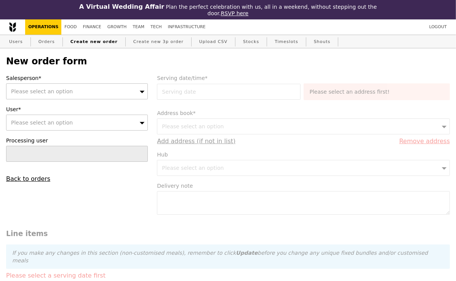
click at [80, 121] on div "Please select an option" at bounding box center [77, 123] width 142 height 16
type input "andy@eagleeyecentre.com.sg"
type input "Confirm"
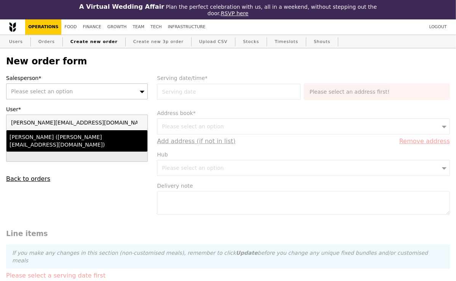
type input "andy@eagleeyecentre.com.sg"
click at [80, 136] on div "Andy (andy@eagleeyecentre.com.sg)" at bounding box center [60, 140] width 101 height 15
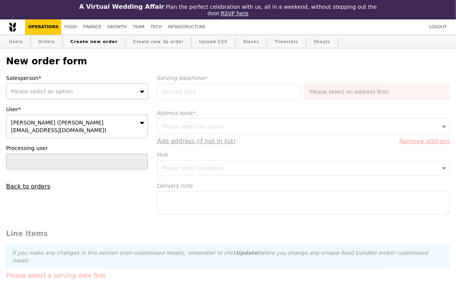
click at [92, 91] on div "Please select an option" at bounding box center [77, 91] width 142 height 16
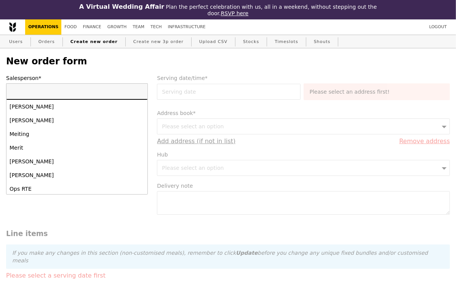
scroll to position [498, 0]
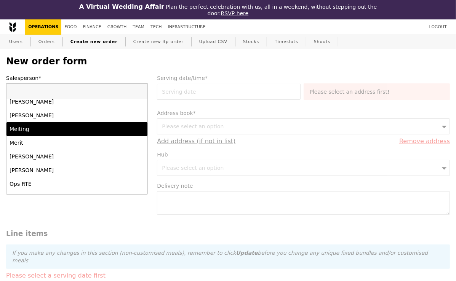
click at [69, 129] on div "Meiting" at bounding box center [60, 129] width 101 height 8
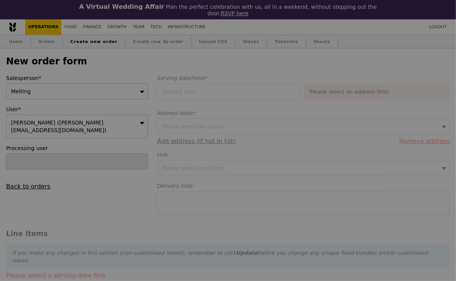
type input "Confirm"
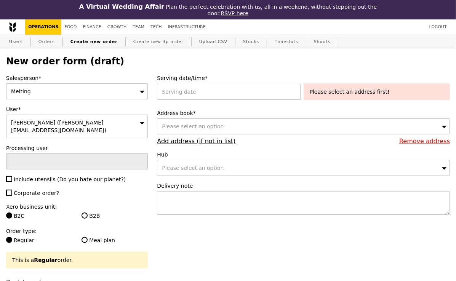
click at [31, 176] on span "Include utensils (Do you hate our planet?)" at bounding box center [70, 179] width 112 height 6
click at [12, 176] on input "Include utensils (Do you hate our planet?)" at bounding box center [9, 179] width 6 height 6
checkbox input "true"
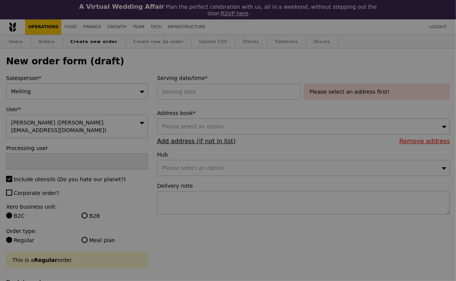
type input "Confirm"
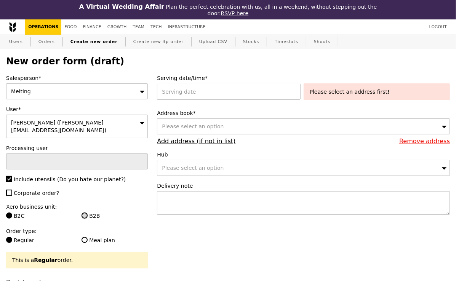
click at [86, 212] on input "B2B" at bounding box center [84, 215] width 6 height 6
radio input "true"
type input "Loading..."
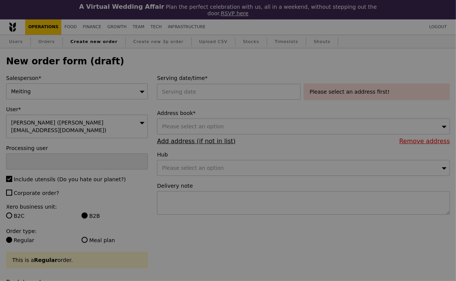
type input "9.08"
type input "9.90"
type input "Confirm"
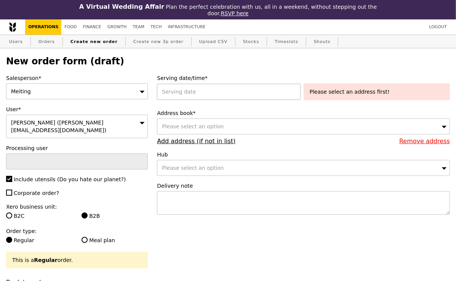
click at [192, 93] on div at bounding box center [230, 92] width 146 height 16
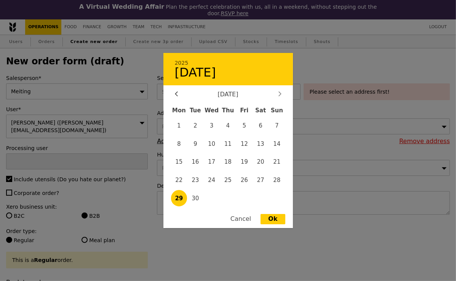
click at [282, 94] on div at bounding box center [279, 94] width 7 height 7
click at [228, 125] on span "2" at bounding box center [228, 125] width 16 height 16
type input "02 Oct 2025"
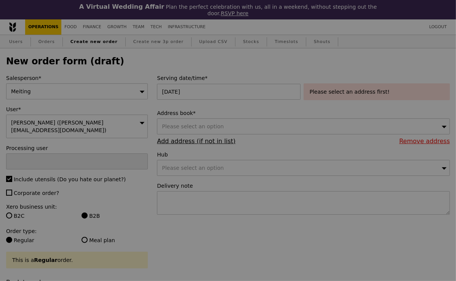
type input "Confirm"
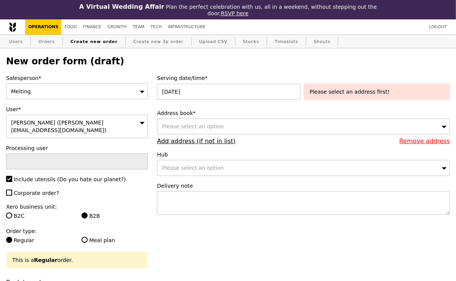
click at [324, 93] on div "Please select an address first!" at bounding box center [377, 92] width 134 height 8
click at [234, 126] on div "Please select an option" at bounding box center [303, 126] width 293 height 16
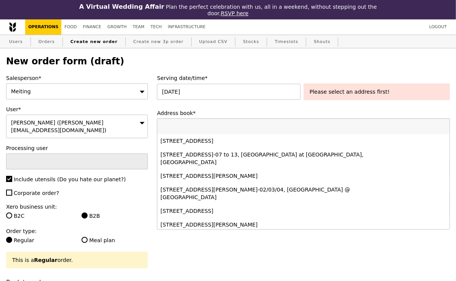
click at [219, 108] on div "Serving date/time* 02 Oct 2025 Please select an address first! Address book* Pl…" at bounding box center [303, 148] width 302 height 148
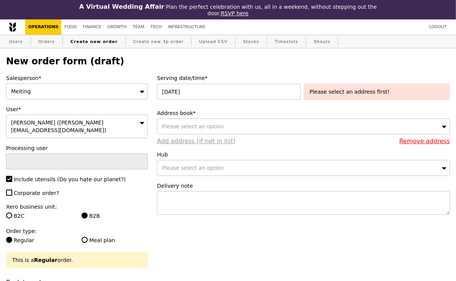
click at [198, 142] on link "Add address (if not in list)" at bounding box center [196, 140] width 78 height 7
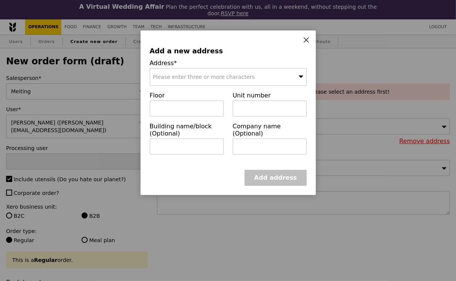
click at [202, 77] on span "Please enter three or more characters" at bounding box center [204, 77] width 102 height 6
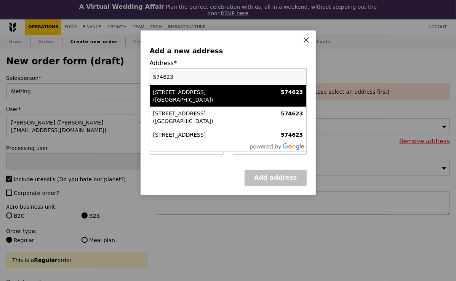
type input "574623"
click at [194, 92] on div "820A Thomson Road (Mount Alvernia Medical Centre)" at bounding box center [209, 95] width 113 height 15
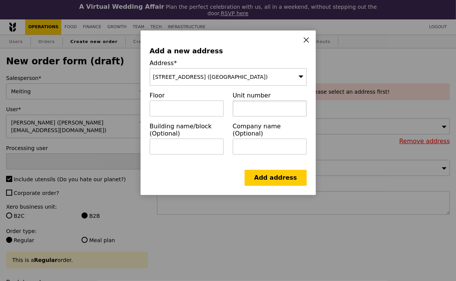
click at [269, 109] on input "text" at bounding box center [270, 109] width 74 height 16
paste input "Medical Centre D, #06-57/58/59/60/61/62"
drag, startPoint x: 253, startPoint y: 109, endPoint x: 243, endPoint y: 108, distance: 9.9
click at [243, 108] on input "Medical Centre D, #06-57/58/59/60/61/62" at bounding box center [270, 109] width 74 height 16
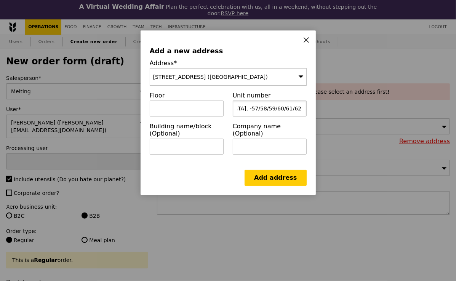
scroll to position [0, 41]
type input "Medical Centre D, -57/58/59/60/61/62"
click at [171, 110] on input "text" at bounding box center [187, 109] width 74 height 16
paste input "#06"
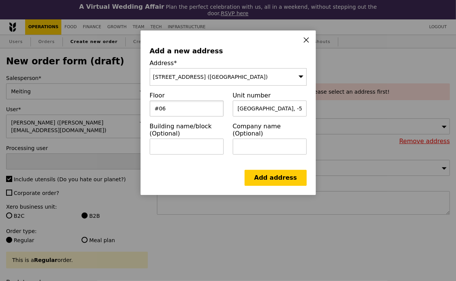
click at [158, 109] on input "#06" at bounding box center [187, 109] width 74 height 16
type input "06"
drag, startPoint x: 297, startPoint y: 108, endPoint x: 225, endPoint y: 108, distance: 72.0
click at [225, 108] on div "Address* 820A Thomson Road (Mount Alvernia Medical Centre) Floor 06 Unit number…" at bounding box center [228, 109] width 166 height 101
click at [297, 107] on input "57/58/59/60/61/62" at bounding box center [270, 109] width 74 height 16
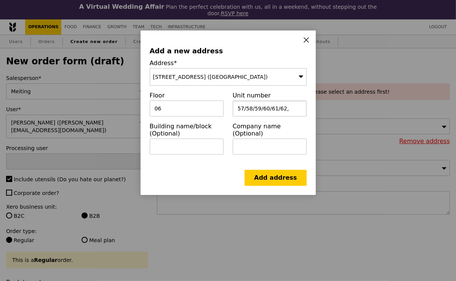
paste input "Medical Centre D, -"
click at [259, 108] on input "57/58/59/60/61/62, Medical Centre D" at bounding box center [270, 109] width 74 height 16
type input "57/58/59/60/61/62, Medical Centre D"
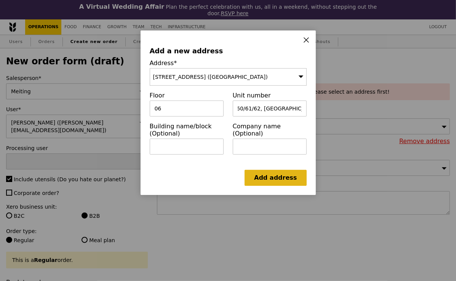
scroll to position [0, 0]
click at [267, 179] on link "Add address" at bounding box center [275, 178] width 62 height 16
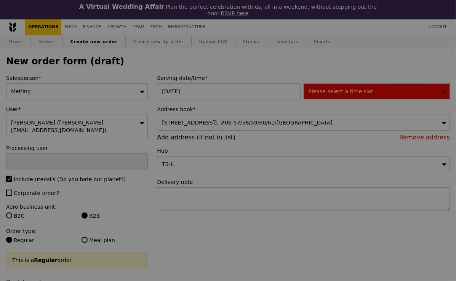
type input "Confirm"
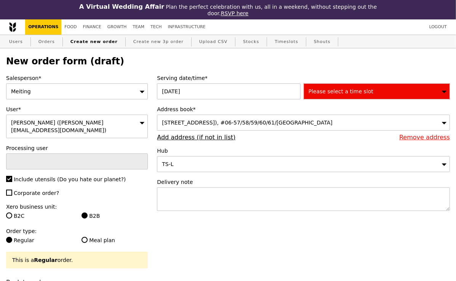
click at [340, 92] on span "Please select a time slot" at bounding box center [340, 91] width 65 height 6
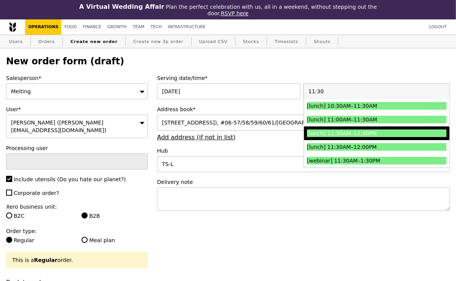
type input "11:30"
click at [334, 135] on div "[lunch] 11:30AM–12:30PM" at bounding box center [359, 133] width 105 height 8
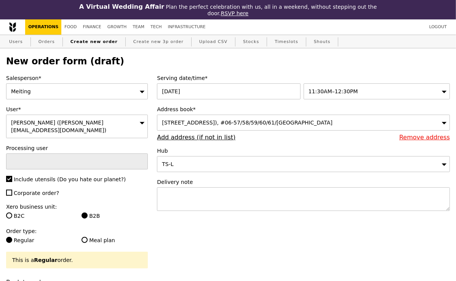
type input "Confirm"
click at [259, 203] on textarea at bounding box center [303, 199] width 293 height 24
paste textarea "Please contact Hilda Chin - 9738 0934. Deliver between 11:45AM to 12:15PM, not …"
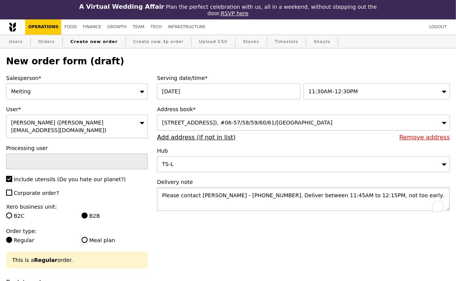
type textarea "Please contact Hilda Chin - 9738 0934. Deliver between 11:45AM to 12:15PM, not …"
type input "Confirm"
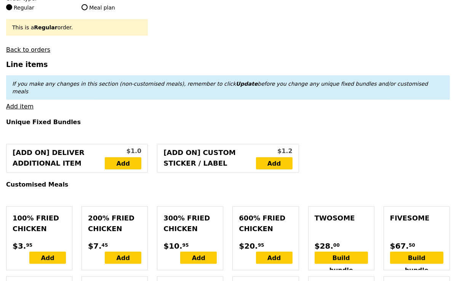
scroll to position [268, 0]
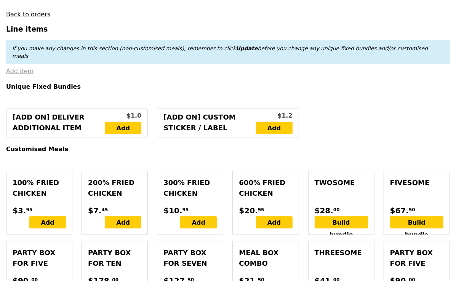
click at [21, 67] on link "Add item" at bounding box center [19, 70] width 27 height 7
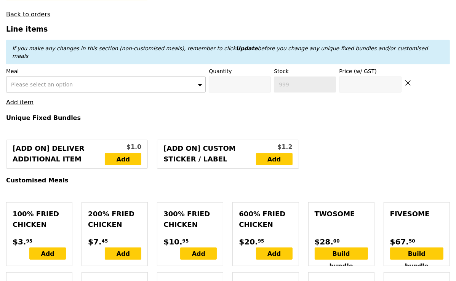
click at [80, 77] on div "Please select an option" at bounding box center [106, 85] width 200 height 16
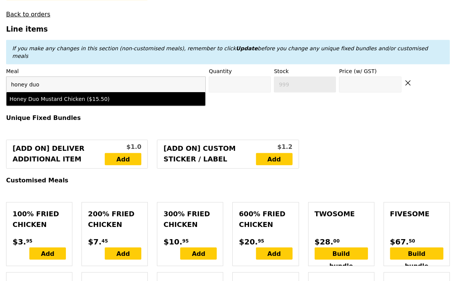
type input "honey duo"
click at [76, 95] on div "Honey Duo Mustard Chicken ($15.50)" at bounding box center [82, 99] width 145 height 8
type input "Confirm anyway"
type input "0"
type input "436"
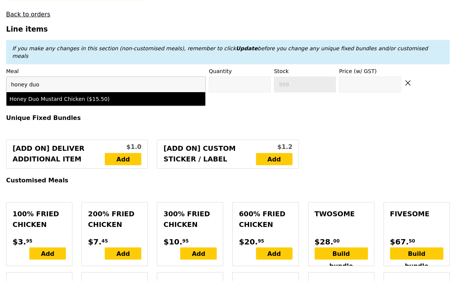
type input "15.5"
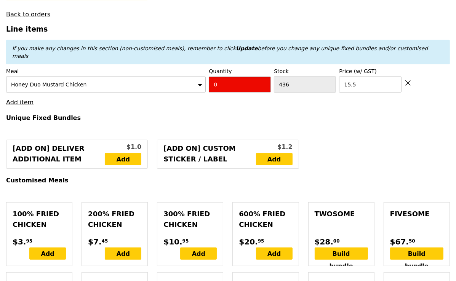
click at [222, 77] on input "0" at bounding box center [240, 85] width 62 height 16
type input "Confirm"
type input "10"
click at [186, 114] on h4 "Unique Fixed Bundles" at bounding box center [228, 117] width 444 height 7
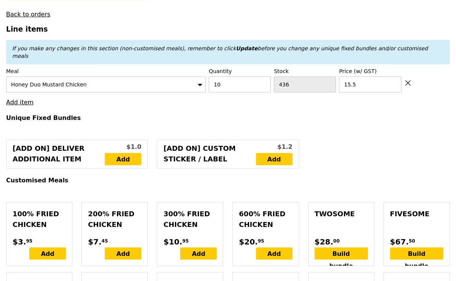
type input "Loading..."
click at [23, 99] on link "Add item" at bounding box center [19, 102] width 27 height 7
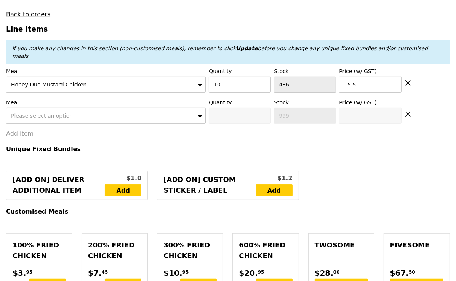
type input "155.00"
type input "3.62"
type input "3.95"
type input "158.95"
type input "Confirm"
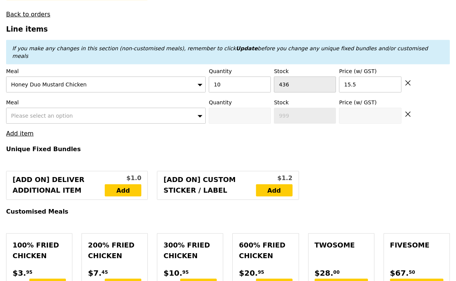
click at [56, 108] on div "Please select an option" at bounding box center [106, 116] width 200 height 16
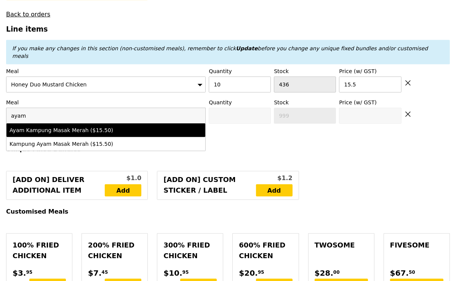
type input "ayam"
click at [57, 126] on div "Ayam Kampung Masak Merah ($15.50)" at bounding box center [82, 130] width 145 height 8
type input "Confirm anyway"
type input "0"
type input "470"
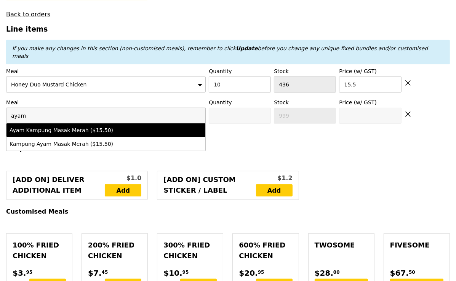
type input "15.5"
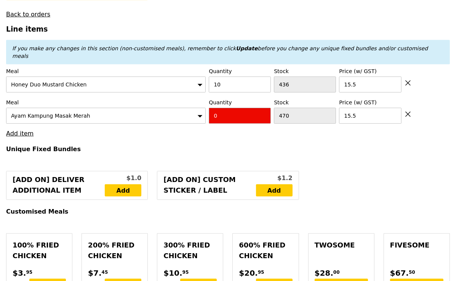
click at [238, 108] on input "0" at bounding box center [240, 116] width 62 height 16
type input "Confirm"
type input "1"
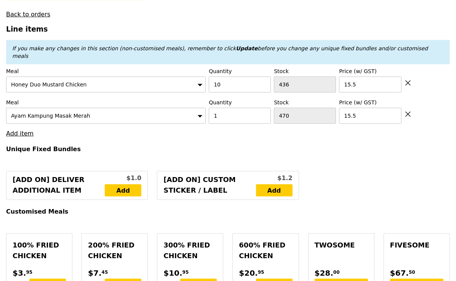
type input "Loading..."
type input "170.50"
type input "174.45"
type input "Confirm"
click at [27, 130] on link "Add item" at bounding box center [19, 133] width 27 height 7
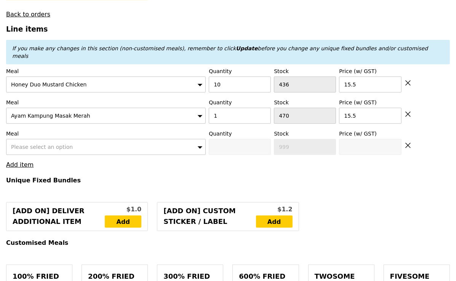
click at [43, 144] on span "Please select an option" at bounding box center [42, 147] width 62 height 6
type input "mentai m"
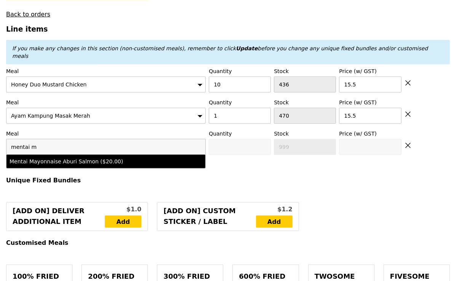
type input "Confirm anyway"
type input "0"
type input "494"
type input "20.0"
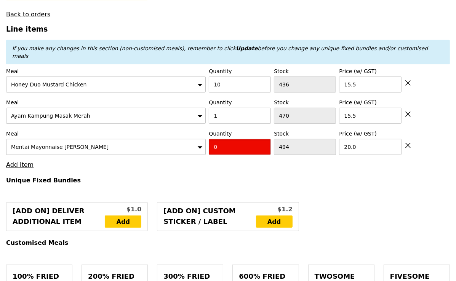
click at [219, 139] on input "0" at bounding box center [240, 147] width 62 height 16
type input "Confirm"
type input "16"
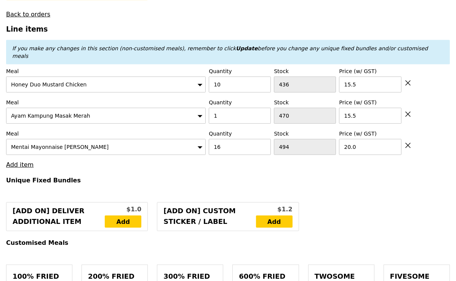
type input "Loading..."
type input "490.50"
type input "494.45"
type input "Confirm"
click at [25, 161] on link "Add item" at bounding box center [19, 164] width 27 height 7
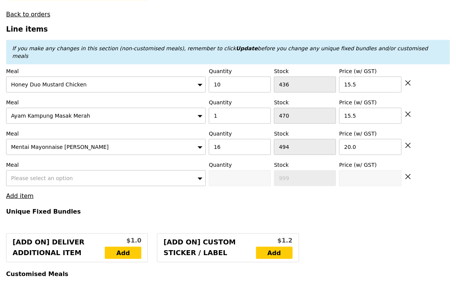
click at [46, 175] on span "Please select an option" at bounding box center [42, 178] width 62 height 6
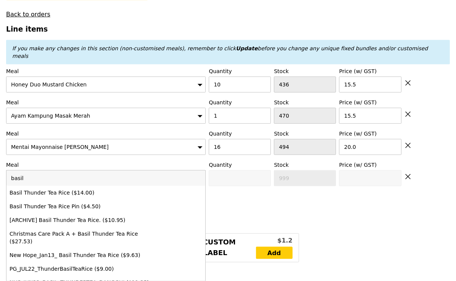
type input "basil"
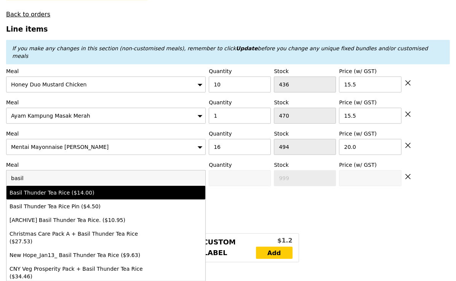
type input "Confirm anyway"
type input "0"
type input "474"
type input "14.0"
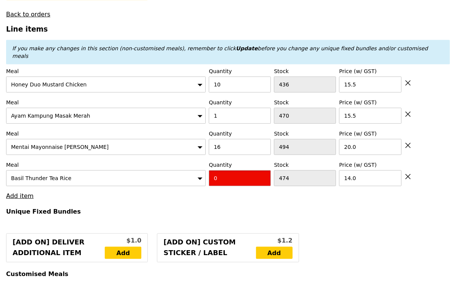
click at [236, 170] on input "0" at bounding box center [240, 178] width 62 height 16
type input "Confirm"
type input "2"
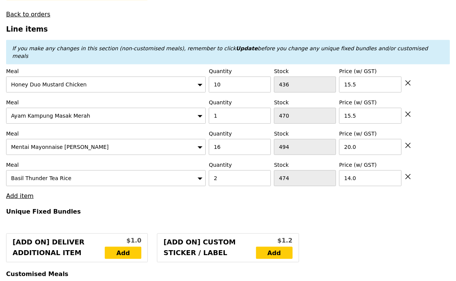
type input "Loading..."
type input "518.50"
type input "522.45"
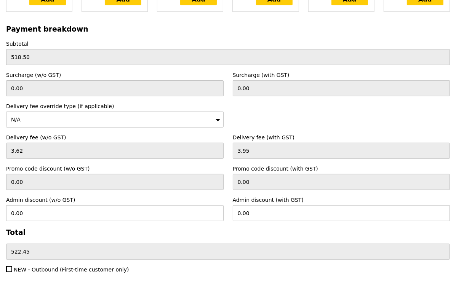
scroll to position [2438, 0]
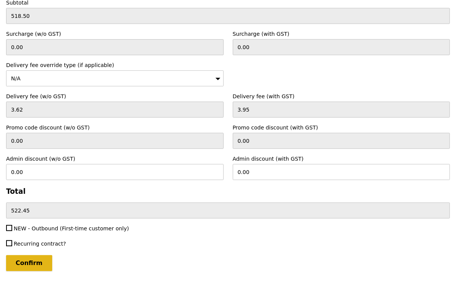
click at [17, 255] on input "Confirm" at bounding box center [29, 263] width 46 height 16
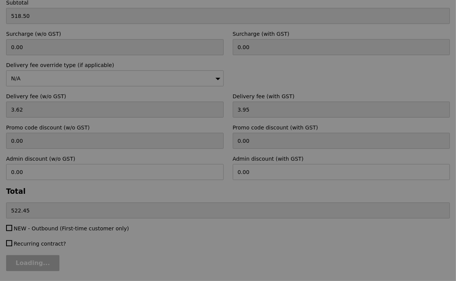
type input "Loading..."
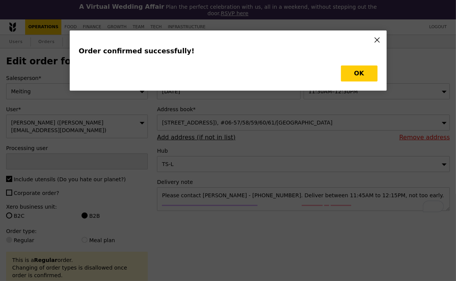
type input "Cha"
type input "Loading..."
type input "2"
type input "474"
type input "14.00"
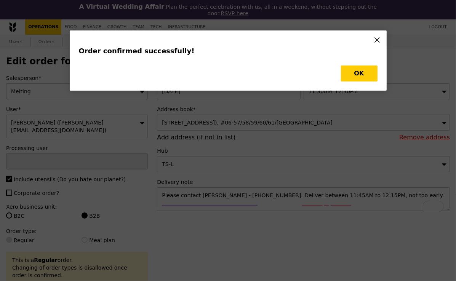
type input "16"
type input "494"
type input "20.00"
type input "1"
type input "470"
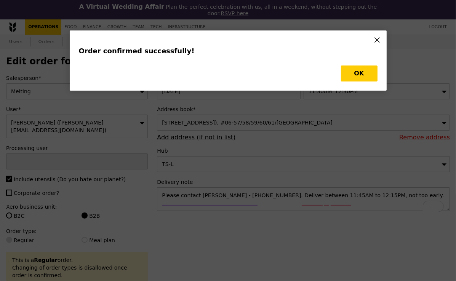
type input "15.50"
type input "10"
type input "436"
type input "15.50"
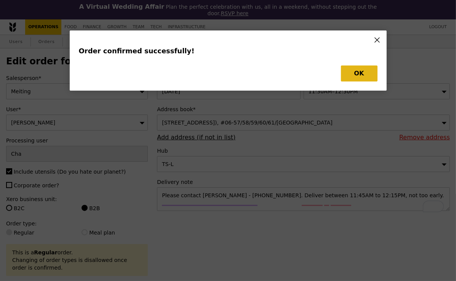
type input "472"
type input "478"
type input "469"
type input "426"
click at [360, 70] on button "OK" at bounding box center [359, 74] width 37 height 16
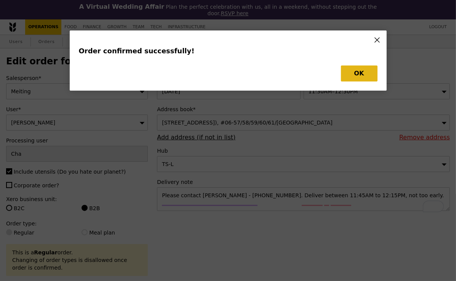
type input "Update"
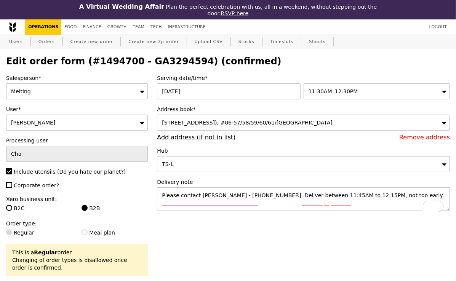
click at [170, 67] on h2 "Edit order form (#1494700 - GA3294594) (confirmed)" at bounding box center [228, 61] width 444 height 11
copy h2 "GA3294594"
click at [50, 40] on link "Orders" at bounding box center [46, 42] width 22 height 14
select select "100"
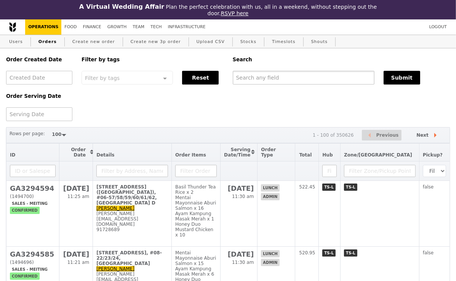
click at [254, 81] on input "text" at bounding box center [304, 78] width 142 height 14
paste input "GA3294594"
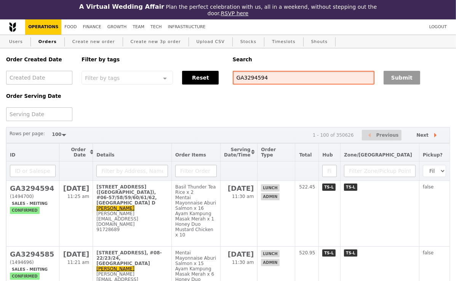
type input "GA3294594"
click at [393, 78] on button "Submit" at bounding box center [401, 78] width 37 height 14
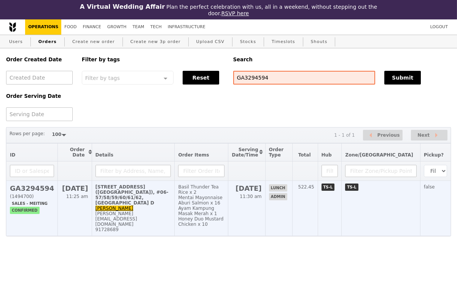
click at [157, 227] on div "91728689" at bounding box center [134, 229] width 76 height 5
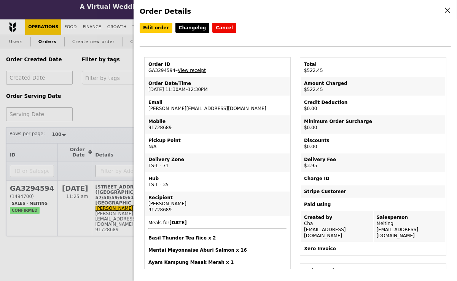
click at [101, 105] on div "Order Details Edit order Changelog Cancel Order ID GA3294594 – View receipt Ord…" at bounding box center [228, 140] width 457 height 281
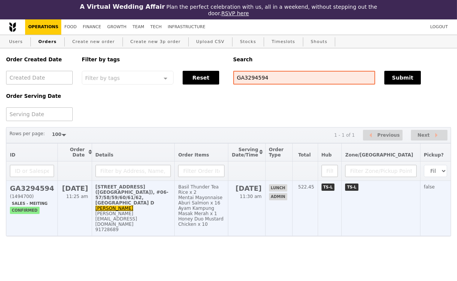
click at [165, 227] on div "91728689" at bounding box center [134, 229] width 76 height 5
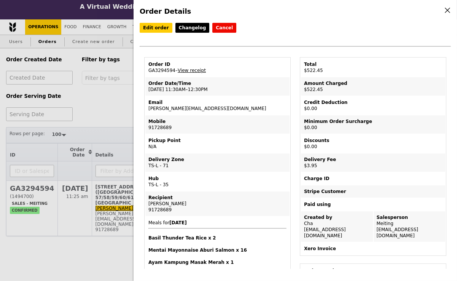
drag, startPoint x: 220, startPoint y: 108, endPoint x: 146, endPoint y: 107, distance: 73.9
click at [146, 107] on td "Email andy@eagleeyecentre.com.sg" at bounding box center [217, 105] width 144 height 18
copy td "andy@eagleeyecentre.com.sg"
click at [110, 111] on div "Order Details Edit order Changelog Cancel Order ID GA3294594 – View receipt Ord…" at bounding box center [228, 140] width 457 height 281
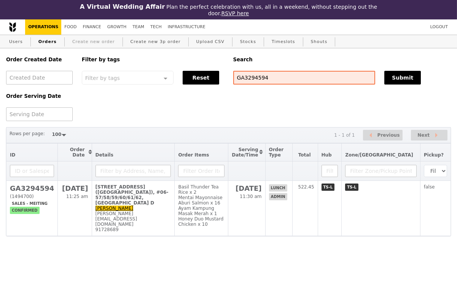
click at [96, 41] on link "Create new order" at bounding box center [93, 42] width 49 height 14
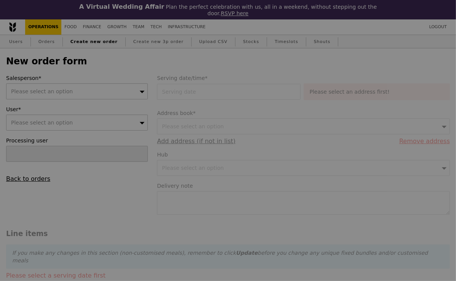
type input "Confirm"
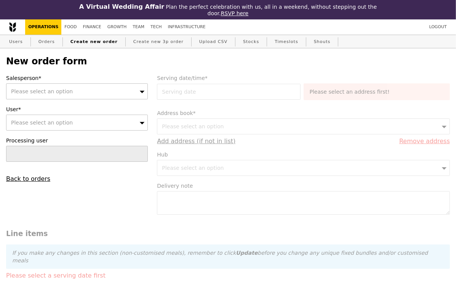
click at [81, 124] on div "Please select an option" at bounding box center [77, 123] width 142 height 16
type input "andy@eagleeyecentre.com.sg"
type input "Confirm"
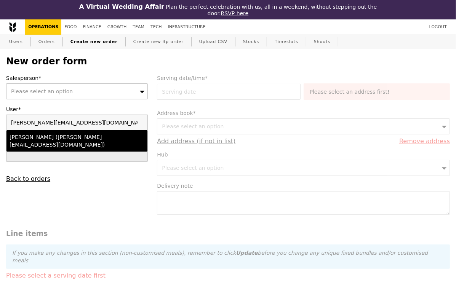
type input "andy@eagleeyecentre.com.sg"
click at [78, 141] on li "Andy (andy@eagleeyecentre.com.sg)" at bounding box center [76, 140] width 141 height 21
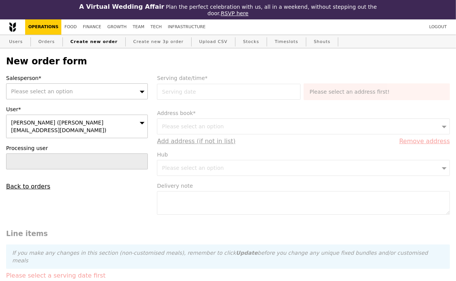
click at [83, 90] on div "Please select an option" at bounding box center [77, 91] width 142 height 16
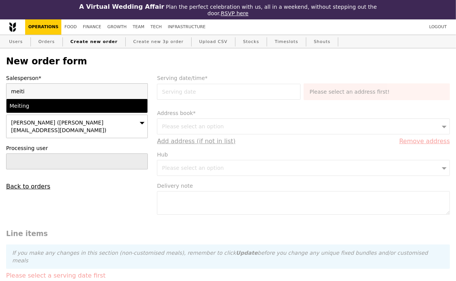
type input "meiti"
click at [77, 110] on li "Meiting" at bounding box center [76, 106] width 141 height 14
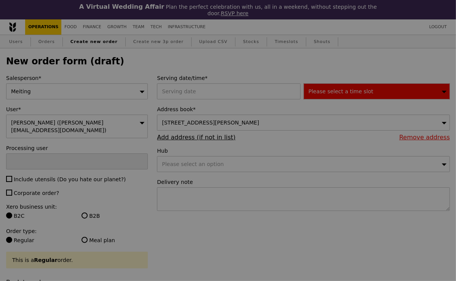
type input "Confirm"
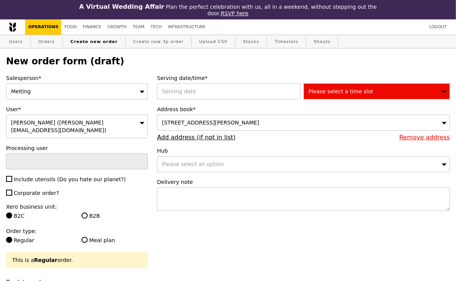
click at [29, 176] on span "Include utensils (Do you hate our planet?)" at bounding box center [70, 179] width 112 height 6
click at [12, 176] on input "Include utensils (Do you hate our planet?)" at bounding box center [9, 179] width 6 height 6
checkbox input "true"
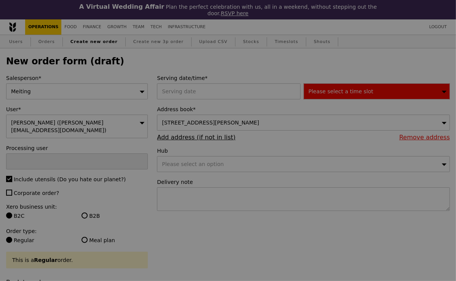
type input "Confirm"
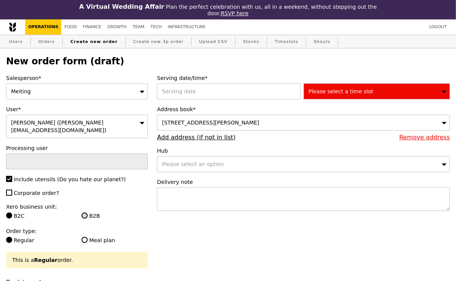
click at [83, 212] on input "B2B" at bounding box center [84, 215] width 6 height 6
radio input "true"
type input "Loading..."
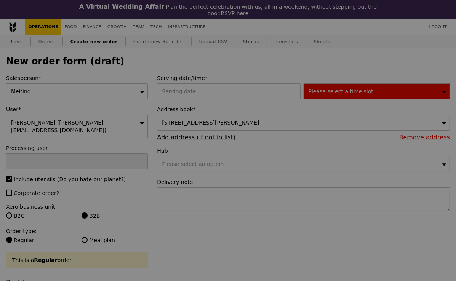
type input "13.26"
type input "14.45"
type input "Confirm"
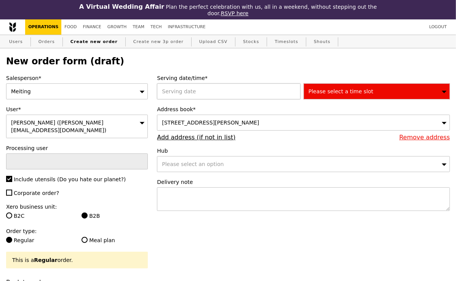
click at [190, 85] on div at bounding box center [230, 91] width 146 height 16
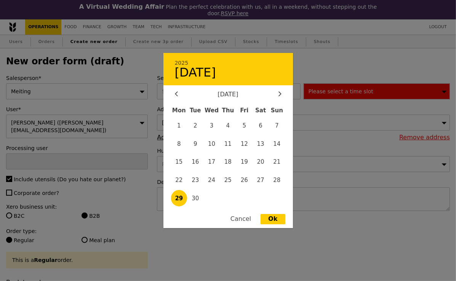
click at [276, 95] on div "September 2025" at bounding box center [228, 94] width 107 height 7
click at [282, 95] on div at bounding box center [279, 94] width 7 height 7
click at [230, 146] on span "9" at bounding box center [228, 144] width 16 height 16
type input "09 Oct 2025"
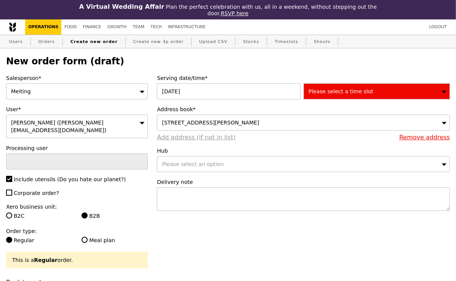
click at [219, 138] on link "Add address (if not in list)" at bounding box center [196, 137] width 78 height 7
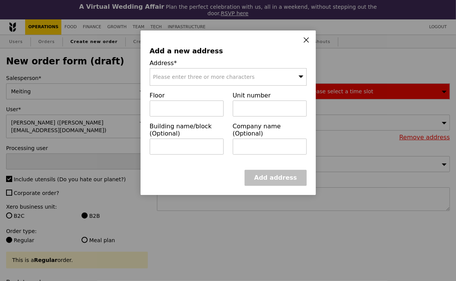
click at [213, 79] on span "Please enter three or more characters" at bounding box center [204, 77] width 102 height 6
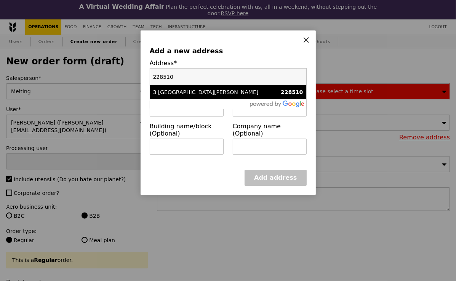
click at [206, 90] on div "3 Mount Elizabeth" at bounding box center [209, 92] width 113 height 8
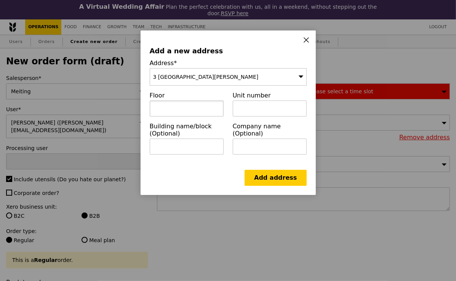
click at [195, 106] on input "text" at bounding box center [187, 109] width 74 height 16
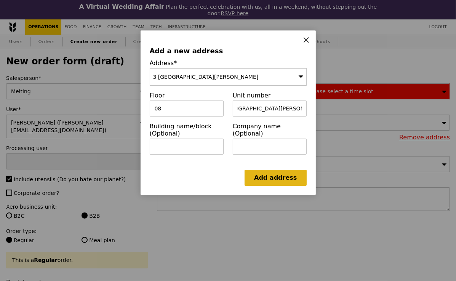
click at [267, 173] on link "Add address" at bounding box center [275, 178] width 62 height 16
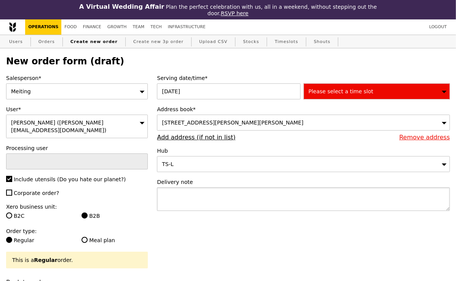
click at [325, 200] on textarea at bounding box center [303, 199] width 293 height 24
paste textarea "Please contact Cherry Choy - 8111 3308. Deliver between 11:45AM to 12:15PM, not…"
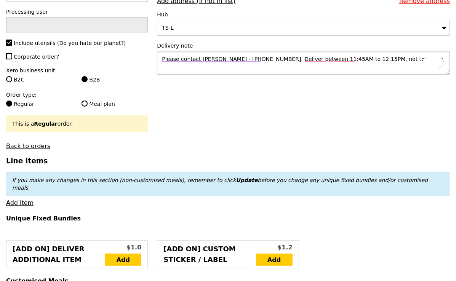
scroll to position [136, 0]
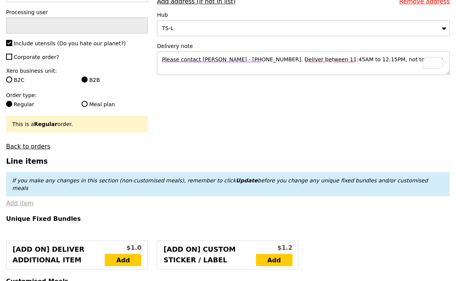
click at [21, 200] on link "Add item" at bounding box center [19, 203] width 27 height 7
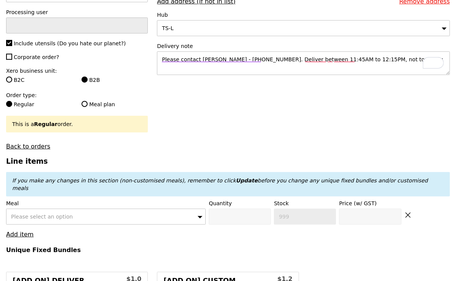
click at [45, 214] on span "Please select an option" at bounding box center [42, 217] width 62 height 6
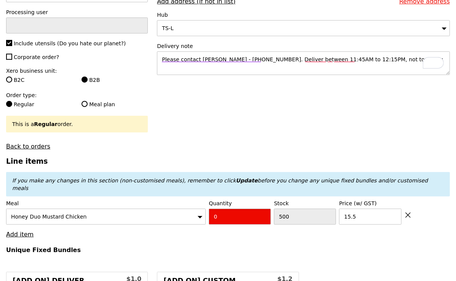
click at [246, 209] on input "0" at bounding box center [240, 217] width 62 height 16
click at [22, 231] on link "Add item" at bounding box center [19, 234] width 27 height 7
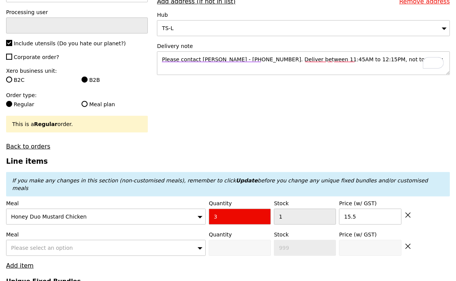
click at [75, 240] on div "Please select an option" at bounding box center [106, 248] width 200 height 16
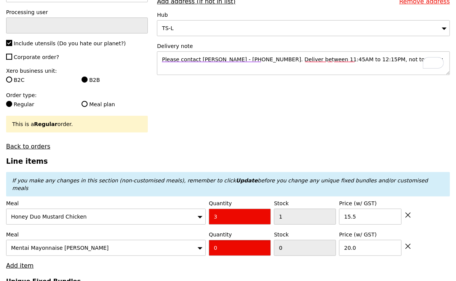
click at [228, 240] on input "0" at bounding box center [240, 248] width 62 height 16
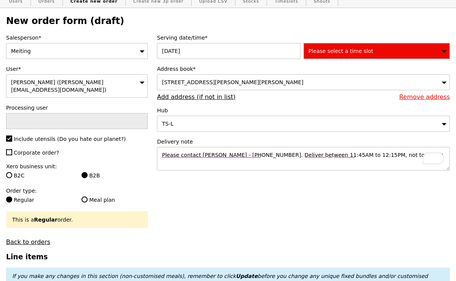
scroll to position [29, 0]
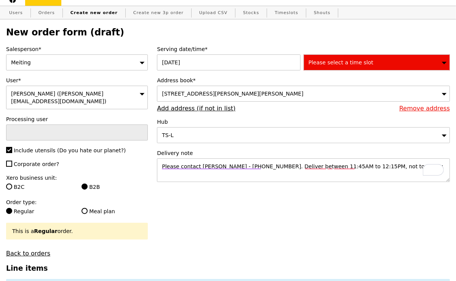
click at [333, 65] on div "Please select a time slot" at bounding box center [377, 62] width 146 height 16
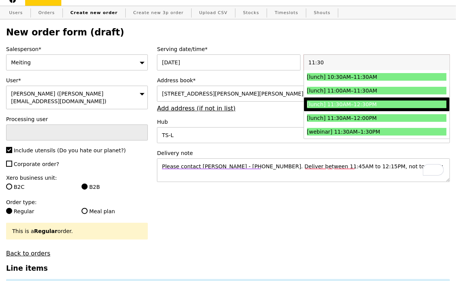
click at [329, 109] on li "[lunch] 11:30AM–12:30PM" at bounding box center [376, 104] width 145 height 14
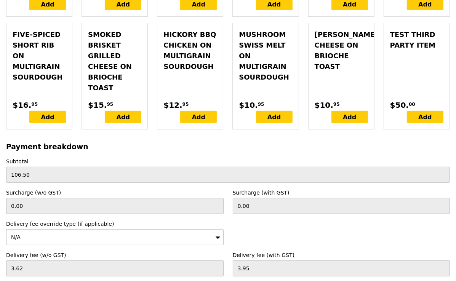
scroll to position [2399, 0]
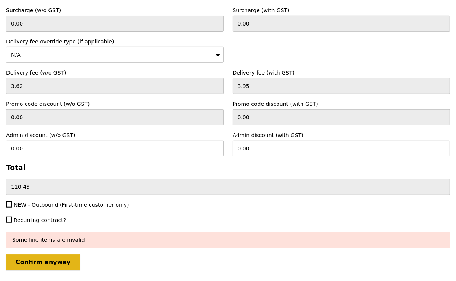
click at [41, 254] on input "Confirm anyway" at bounding box center [43, 262] width 74 height 16
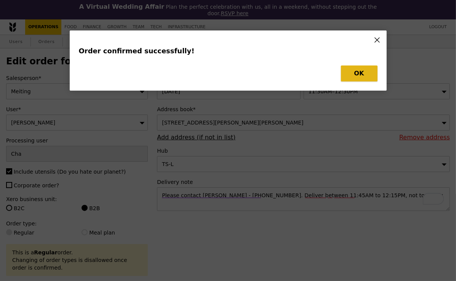
click at [364, 71] on button "OK" at bounding box center [359, 74] width 37 height 16
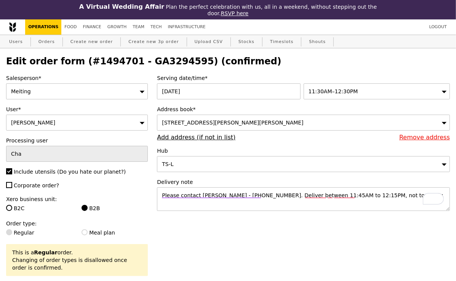
click at [163, 64] on h2 "Edit order form (#1494701 - GA3294595) (confirmed)" at bounding box center [228, 61] width 444 height 11
copy h2 "GA3294595"
click at [48, 43] on link "Orders" at bounding box center [46, 42] width 22 height 14
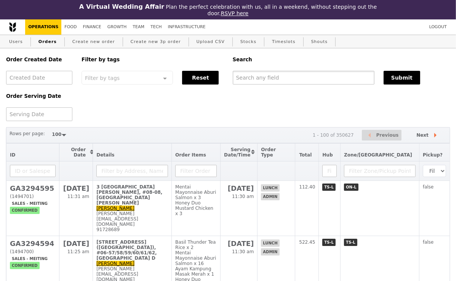
click at [259, 73] on input "text" at bounding box center [304, 78] width 142 height 14
paste input "GA3294595"
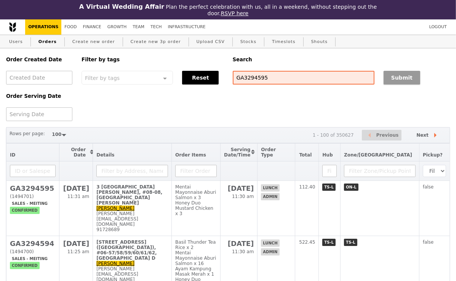
click at [401, 76] on button "Submit" at bounding box center [401, 78] width 37 height 14
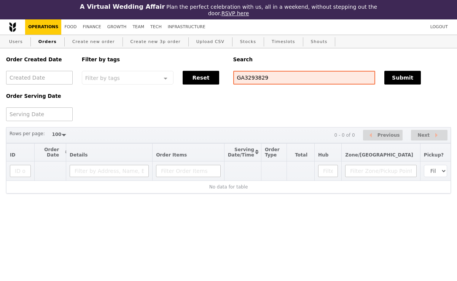
select select "100"
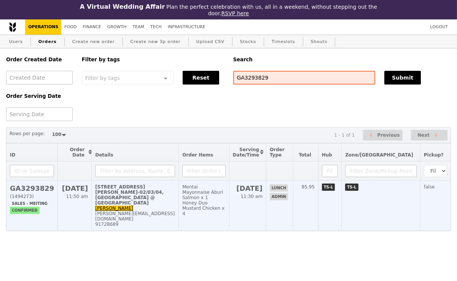
click at [229, 203] on td "Mentai Mayonnaise Aburi Salmon x 1 Honey Duo Mustard Chicken x 4" at bounding box center [204, 206] width 50 height 50
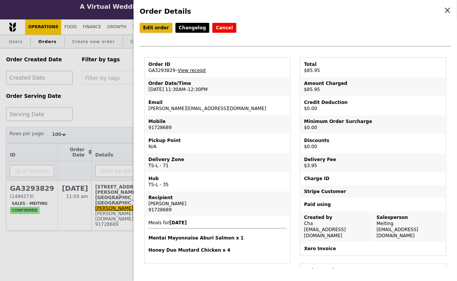
click at [160, 26] on link "Edit order" at bounding box center [156, 28] width 33 height 10
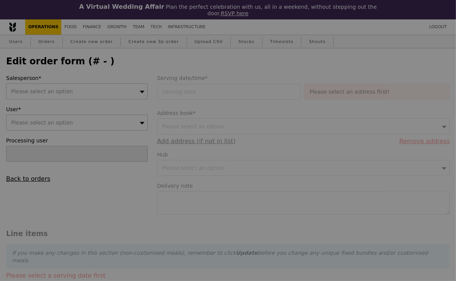
type input "Cha"
type input "[DATE]"
type textarea "Please deliver between 12:00PM to 12:30PM. Not too early."
type input "82.00"
type input "3.62"
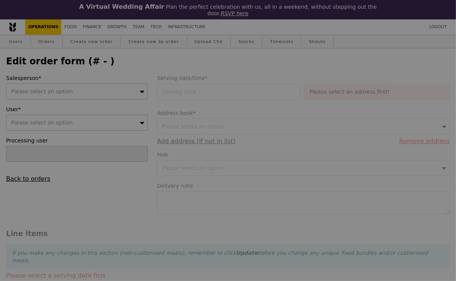
type input "3.95"
type input "85.95"
type input "Loading..."
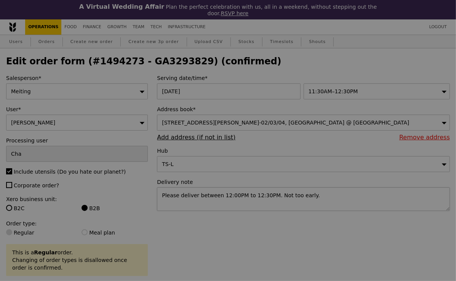
type input "499"
type input "496"
type input "Update"
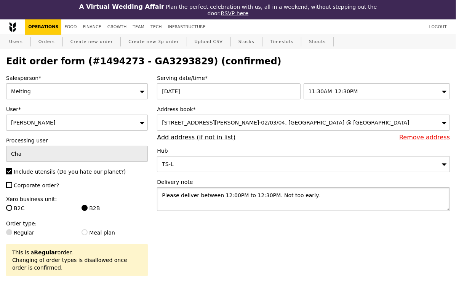
click at [308, 201] on textarea "Please deliver between 12:00PM to 12:30PM. Not too early." at bounding box center [303, 199] width 293 height 24
paste textarea "contact [PERSON_NAME] - [PHONE_NUMBER]. Deliver between 11:45AM to 12:15PM, not…"
type textarea "Please contact [PERSON_NAME] - [PHONE_NUMBER]. Deliver between 11:45AM to 12:15…"
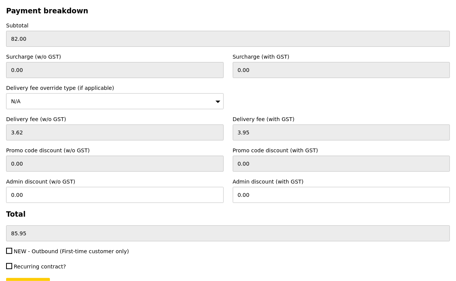
scroll to position [2371, 0]
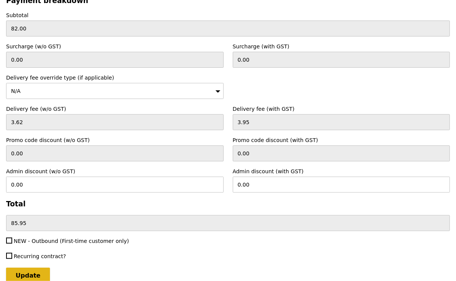
click at [37, 268] on input "Update" at bounding box center [28, 276] width 44 height 16
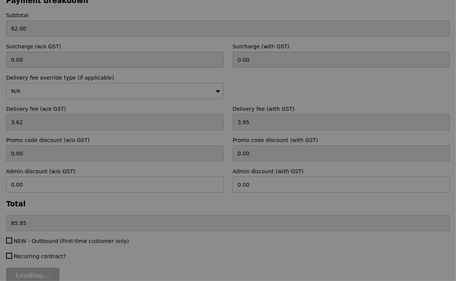
type input "Update"
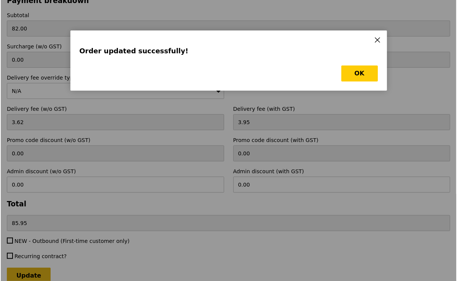
scroll to position [0, 0]
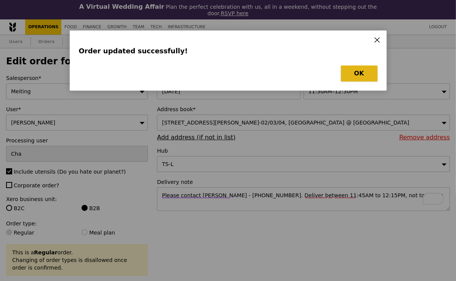
click at [356, 73] on button "OK" at bounding box center [359, 74] width 37 height 16
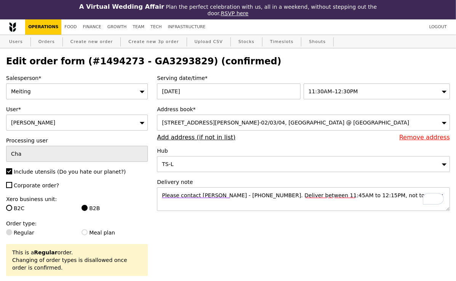
click at [147, 61] on h2 "Edit order form (#1494273 - GA3293829) (confirmed)" at bounding box center [228, 61] width 444 height 11
copy h2 "GA3293829"
click at [43, 45] on link "Orders" at bounding box center [46, 42] width 22 height 14
select select "100"
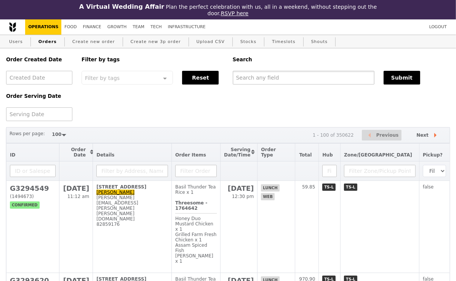
click at [287, 75] on input "text" at bounding box center [304, 78] width 142 height 14
paste input "GA3293829"
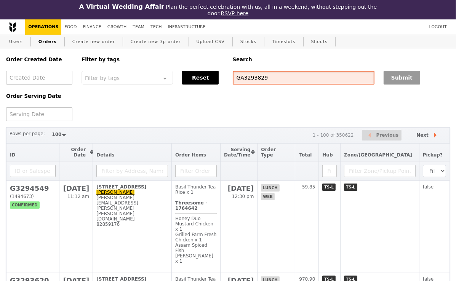
type input "GA3293829"
click at [401, 78] on button "Submit" at bounding box center [401, 78] width 37 height 14
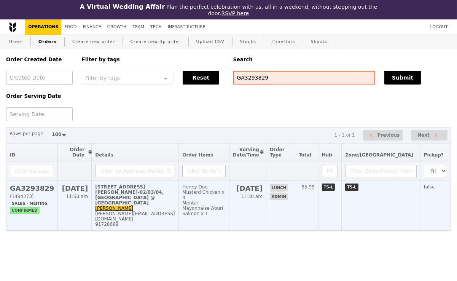
click at [163, 211] on div "[PERSON_NAME][EMAIL_ADDRESS][DOMAIN_NAME]" at bounding box center [135, 216] width 80 height 11
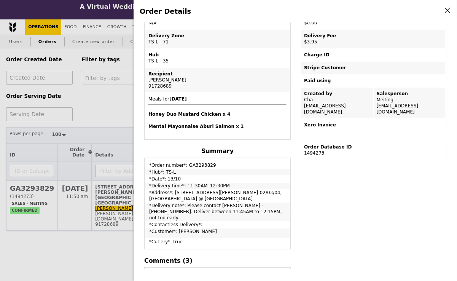
scroll to position [132, 0]
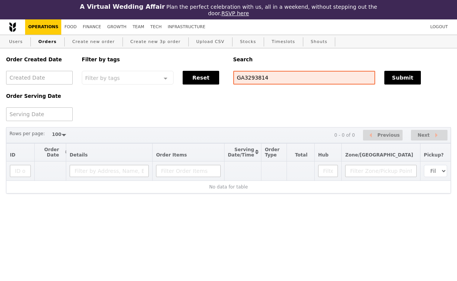
select select "100"
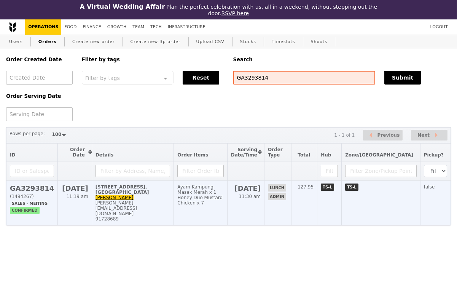
click at [152, 204] on div "andy@eagleeyecentre.com.sg" at bounding box center [133, 208] width 75 height 16
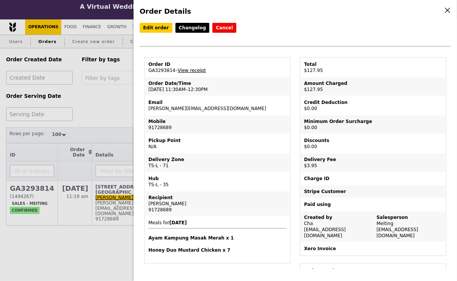
click at [197, 69] on link "View receipt" at bounding box center [192, 70] width 28 height 5
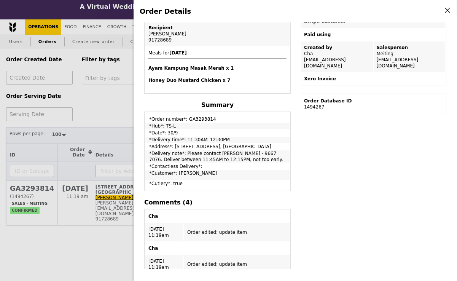
scroll to position [169, 0]
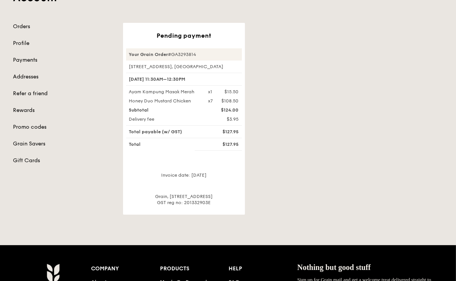
scroll to position [88, 0]
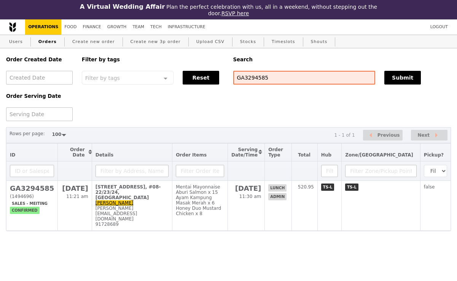
select select "100"
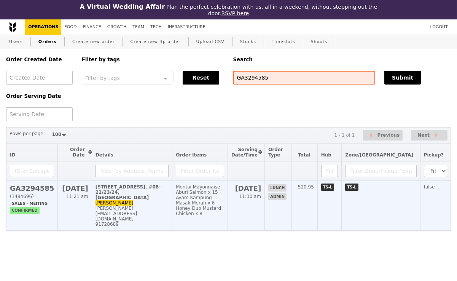
click at [158, 206] on div "[PERSON_NAME][EMAIL_ADDRESS][DOMAIN_NAME]" at bounding box center [132, 214] width 73 height 16
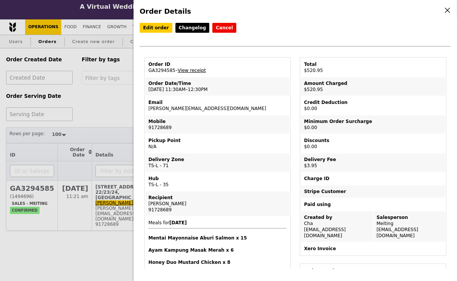
click at [199, 68] on link "View receipt" at bounding box center [192, 70] width 28 height 5
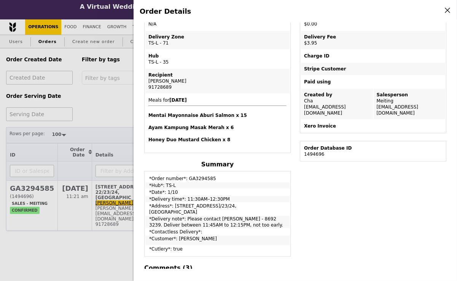
scroll to position [226, 0]
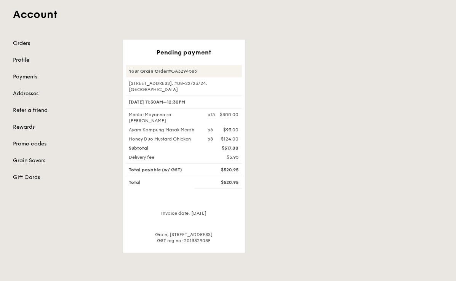
scroll to position [67, 0]
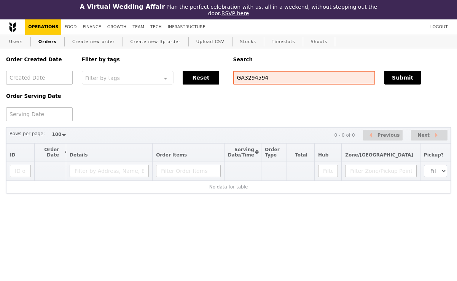
select select "100"
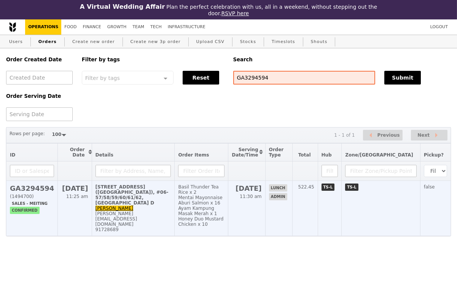
click at [131, 211] on div "[PERSON_NAME][EMAIL_ADDRESS][DOMAIN_NAME]" at bounding box center [134, 219] width 76 height 16
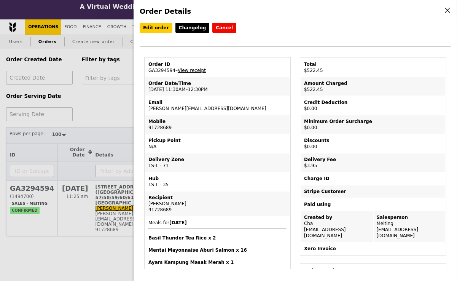
click at [197, 68] on link "View receipt" at bounding box center [192, 70] width 28 height 5
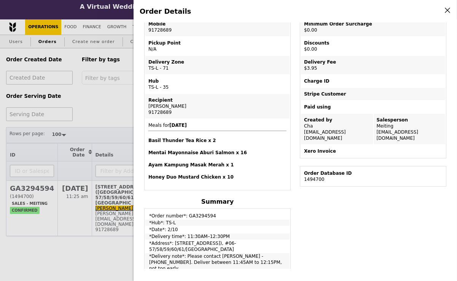
scroll to position [197, 0]
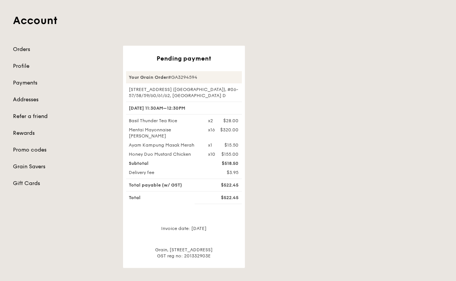
scroll to position [61, 0]
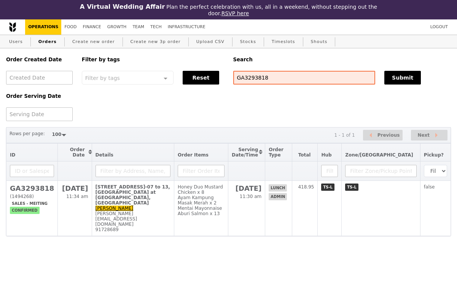
select select "100"
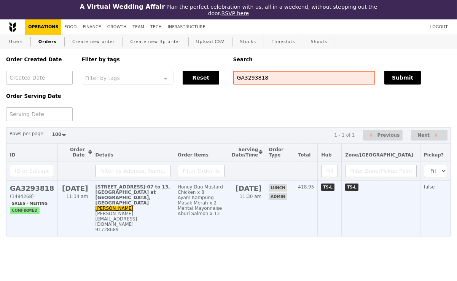
click at [148, 204] on td "101 Irrawaddy Road, #11-07 to 13, Royal Square Novena Medical Centre at Royal S…" at bounding box center [133, 208] width 82 height 55
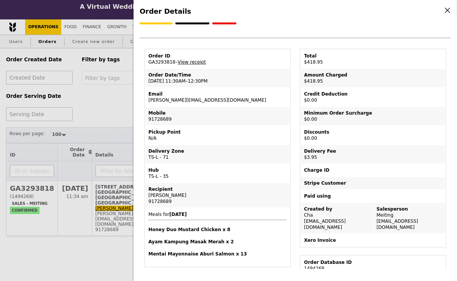
scroll to position [9, 0]
click at [200, 60] on link "View receipt" at bounding box center [192, 61] width 28 height 5
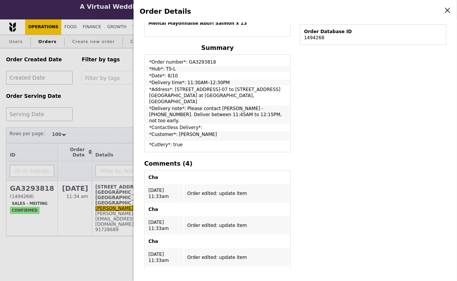
scroll to position [236, 0]
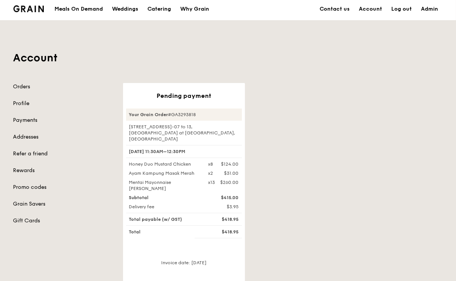
scroll to position [26, 0]
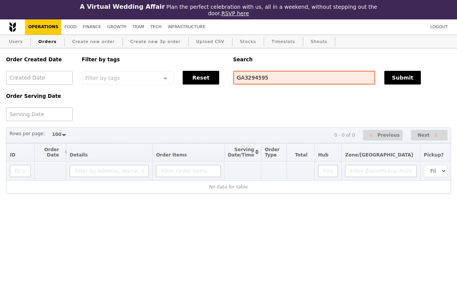
select select "100"
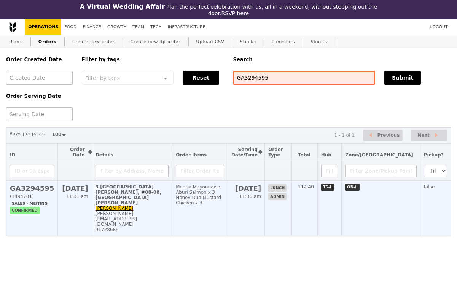
click at [172, 197] on td "3 Mount Elizabeth, #08-08, Mount Elizabeth Medical Centre Andy andy@eagleeyecen…" at bounding box center [132, 208] width 80 height 55
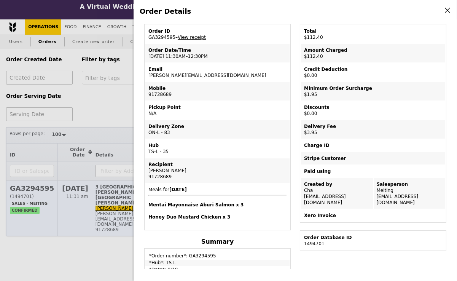
scroll to position [32, 0]
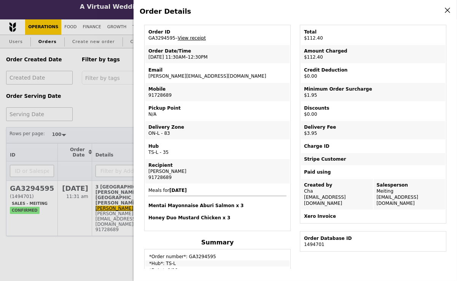
click at [199, 37] on link "View receipt" at bounding box center [192, 37] width 28 height 5
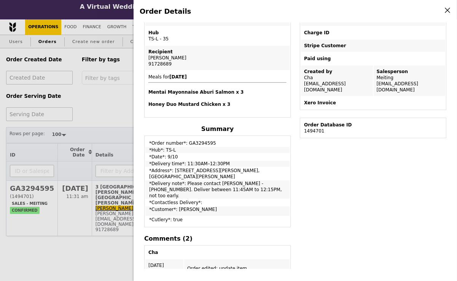
scroll to position [201, 0]
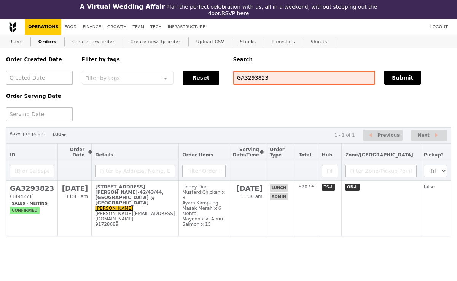
select select "100"
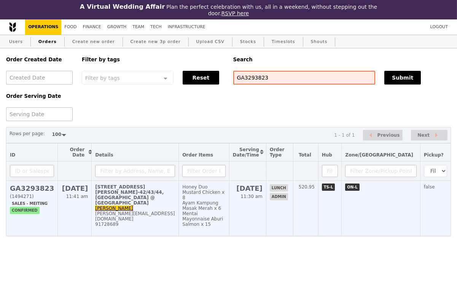
click at [175, 211] on div "[PERSON_NAME][EMAIL_ADDRESS][DOMAIN_NAME]" at bounding box center [135, 216] width 80 height 11
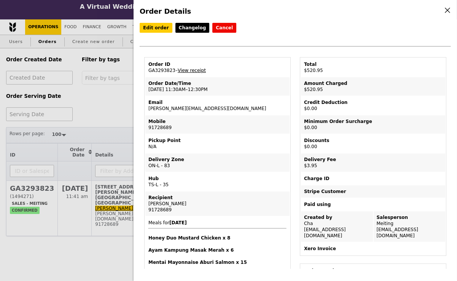
click at [192, 70] on link "View receipt" at bounding box center [192, 70] width 28 height 5
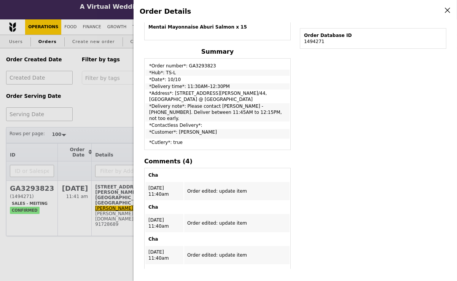
scroll to position [200, 0]
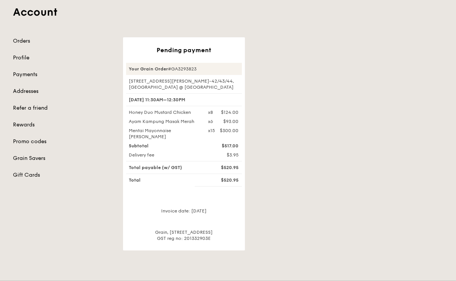
scroll to position [69, 0]
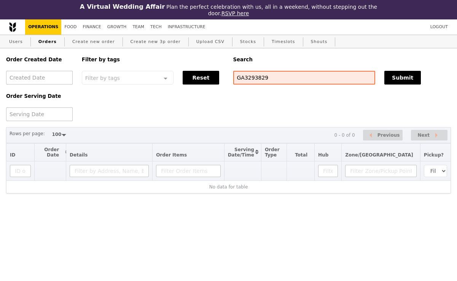
select select "100"
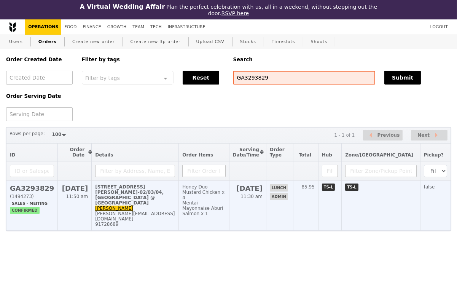
click at [225, 200] on div "Mentai Mayonnaise Aburi Salmon x 1" at bounding box center [203, 208] width 43 height 16
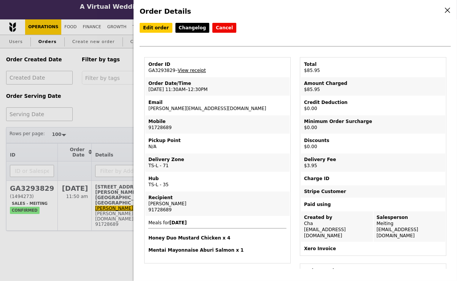
click at [198, 68] on link "View receipt" at bounding box center [192, 70] width 28 height 5
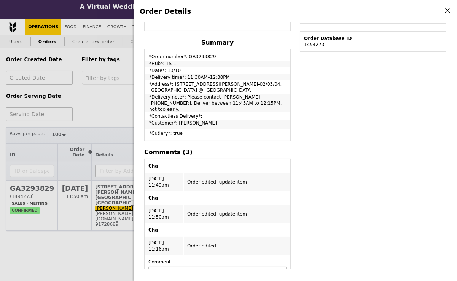
scroll to position [240, 0]
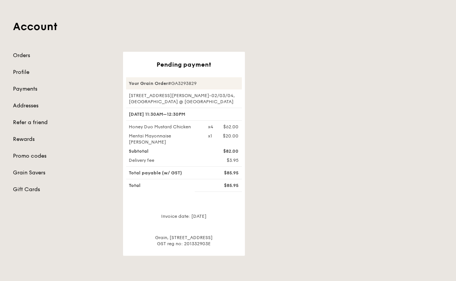
scroll to position [55, 0]
